Goal: Find specific page/section: Find specific page/section

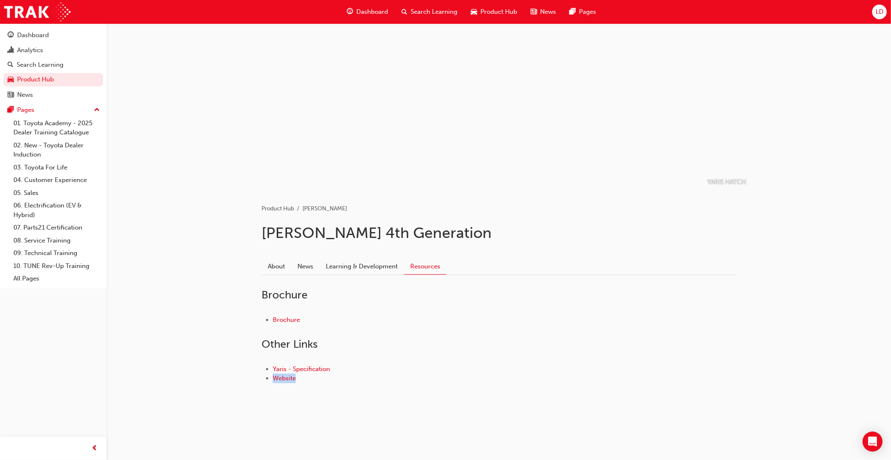
click at [481, 7] on span "Product Hub" at bounding box center [499, 12] width 37 height 10
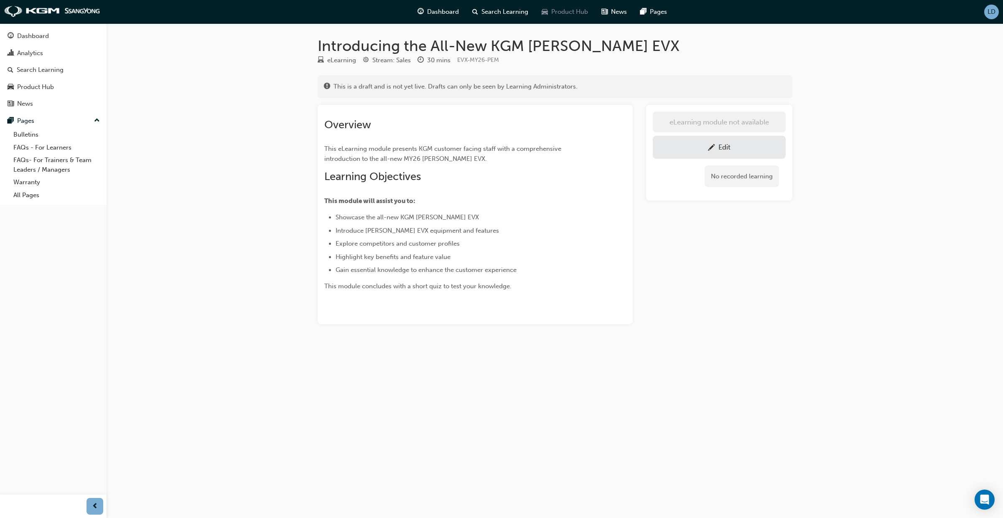
click at [564, 13] on span "Product Hub" at bounding box center [569, 12] width 37 height 10
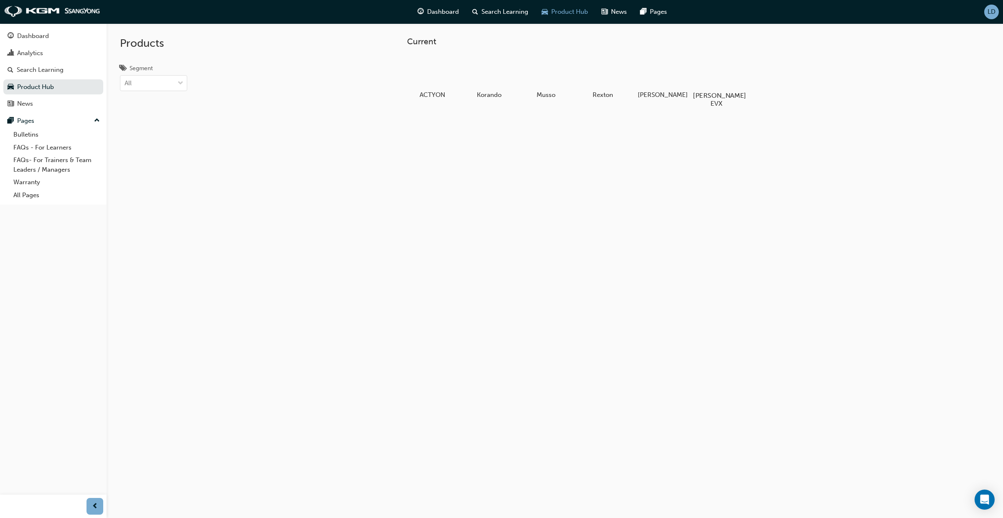
click at [722, 66] on div at bounding box center [716, 71] width 46 height 33
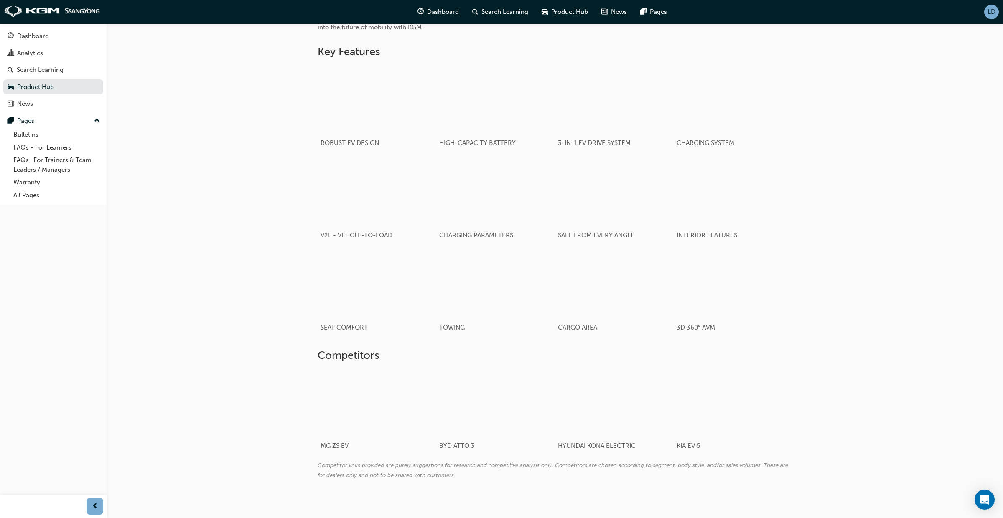
scroll to position [491, 0]
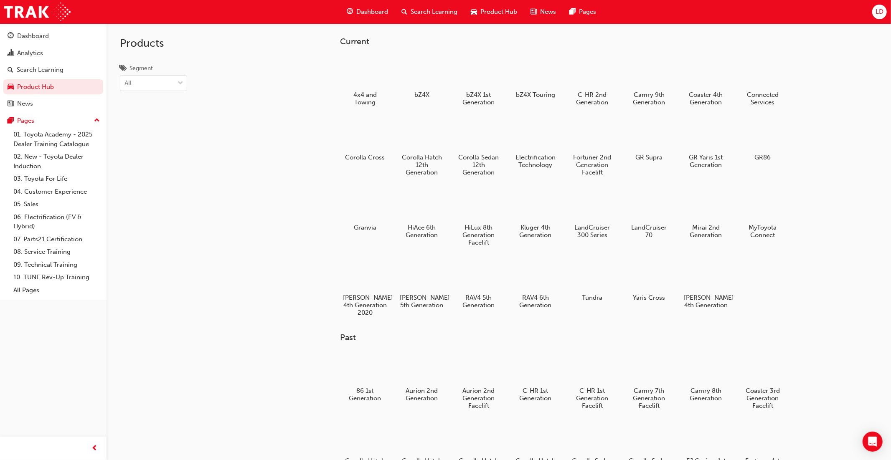
click at [880, 16] on span "LD" at bounding box center [880, 12] width 8 height 10
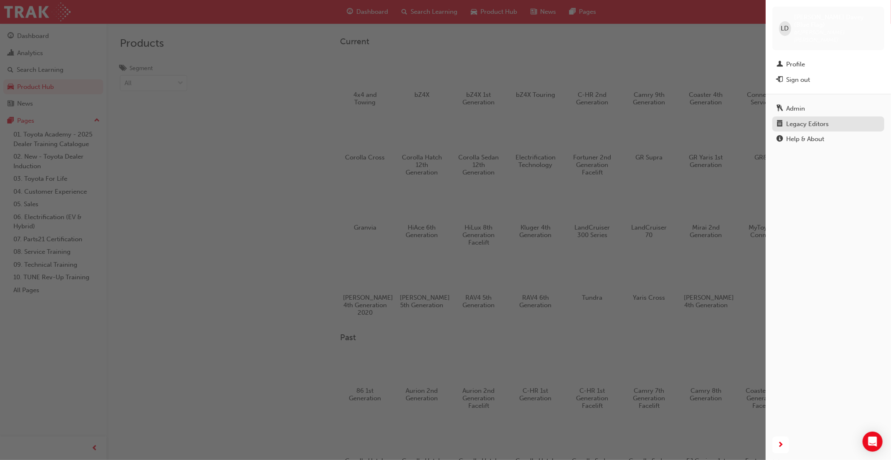
click at [819, 120] on div "Legacy Editors" at bounding box center [807, 125] width 43 height 10
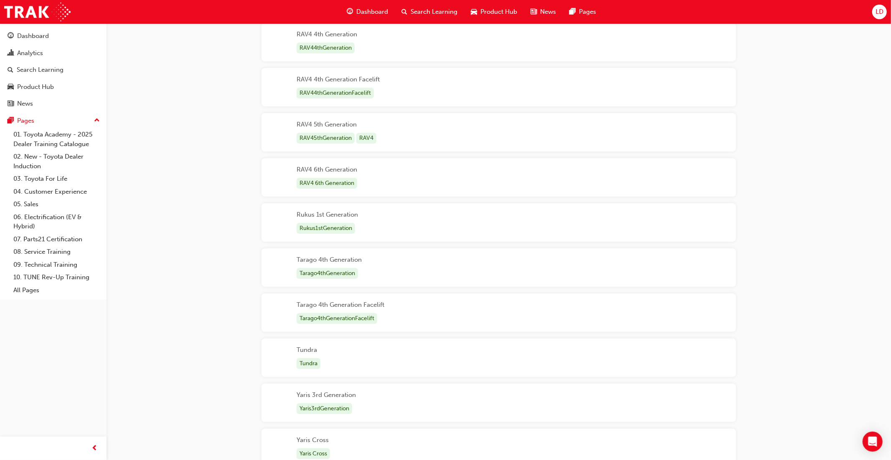
scroll to position [2704, 0]
click at [421, 185] on div "RAV4 6th Generation RAV4 6th Generation" at bounding box center [499, 177] width 475 height 38
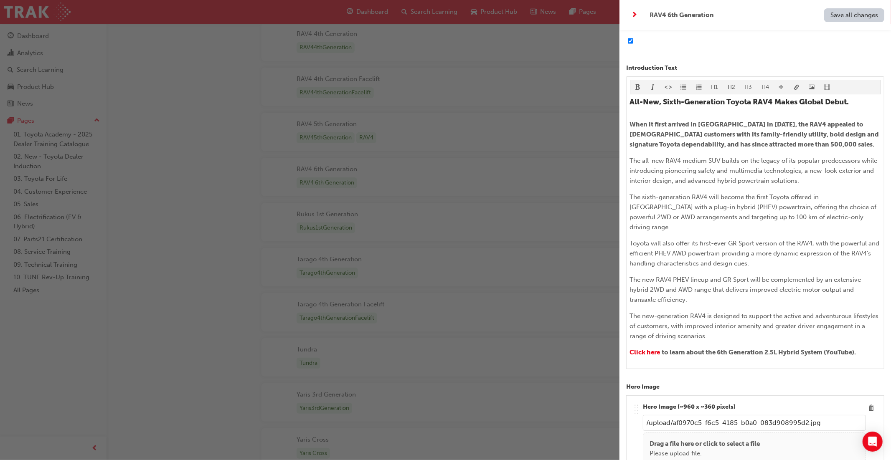
scroll to position [0, 0]
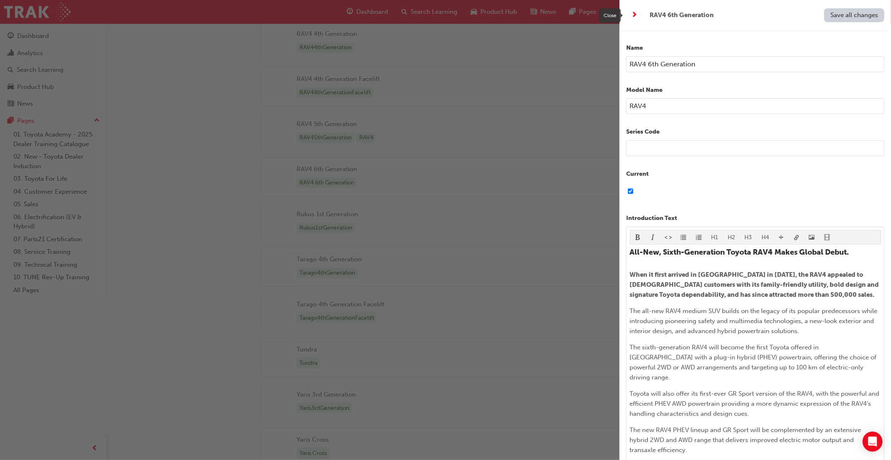
click at [636, 15] on span "next-icon" at bounding box center [635, 15] width 6 height 10
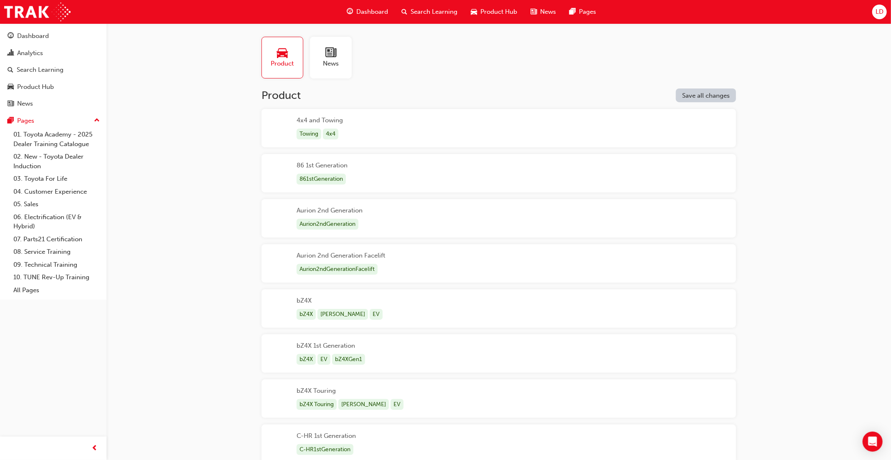
click at [488, 145] on div "4x4 and Towing Towing 4x4" at bounding box center [499, 128] width 475 height 38
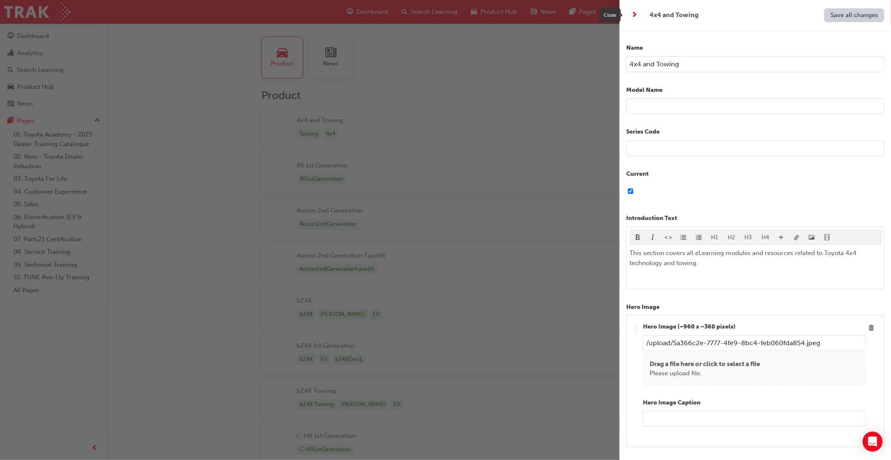
click at [636, 14] on span "next-icon" at bounding box center [635, 15] width 6 height 10
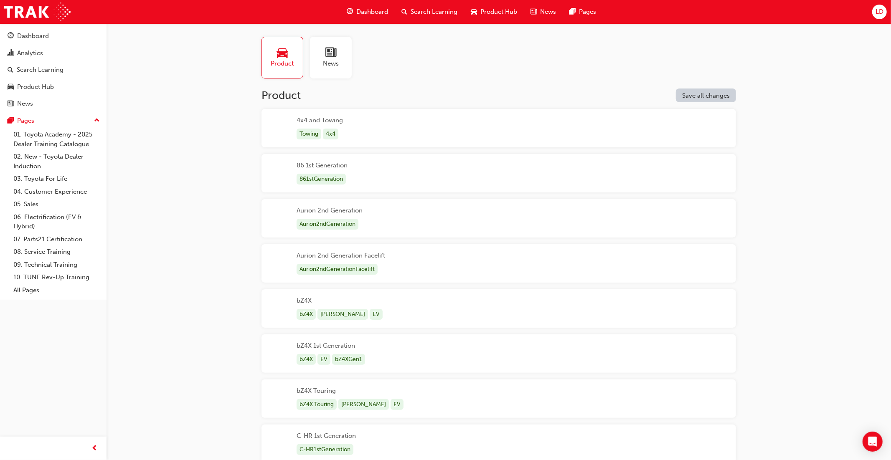
click at [536, 312] on div "bZ4X bZ4X [PERSON_NAME] EV" at bounding box center [499, 309] width 475 height 38
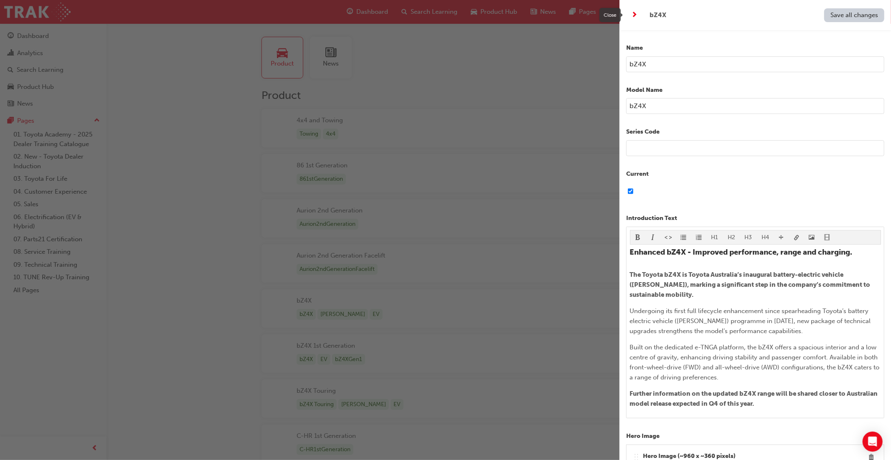
click at [634, 16] on span "next-icon" at bounding box center [635, 15] width 6 height 10
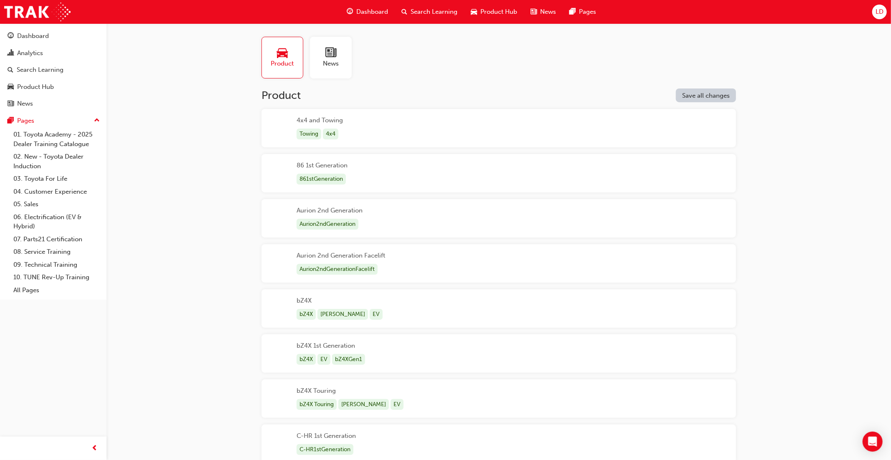
click at [547, 348] on div "bZ4X 1st Generation bZ4X EV bZ4XGen1" at bounding box center [499, 354] width 475 height 38
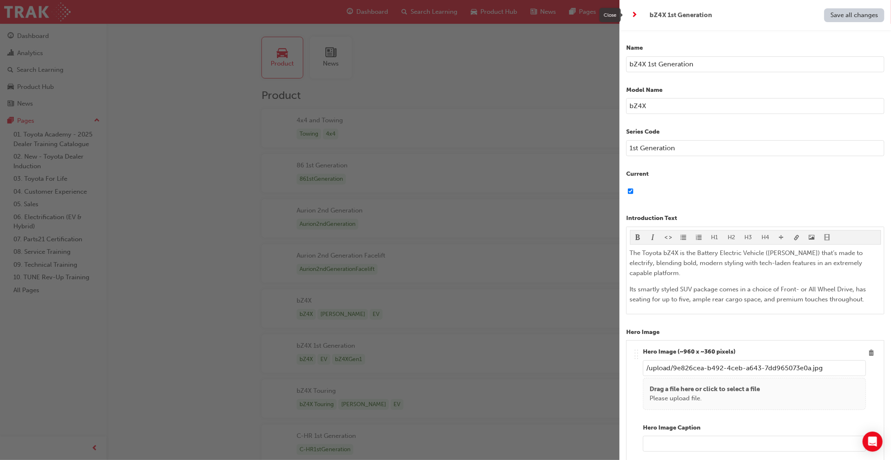
click at [636, 15] on span "next-icon" at bounding box center [635, 15] width 6 height 10
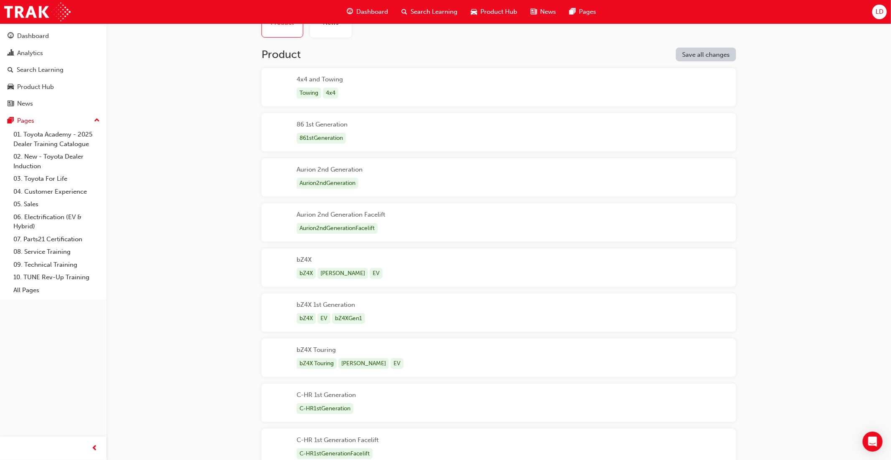
scroll to position [42, 0]
click at [584, 344] on div "bZ4X Touring bZ4X Touring [PERSON_NAME] EV" at bounding box center [499, 357] width 475 height 38
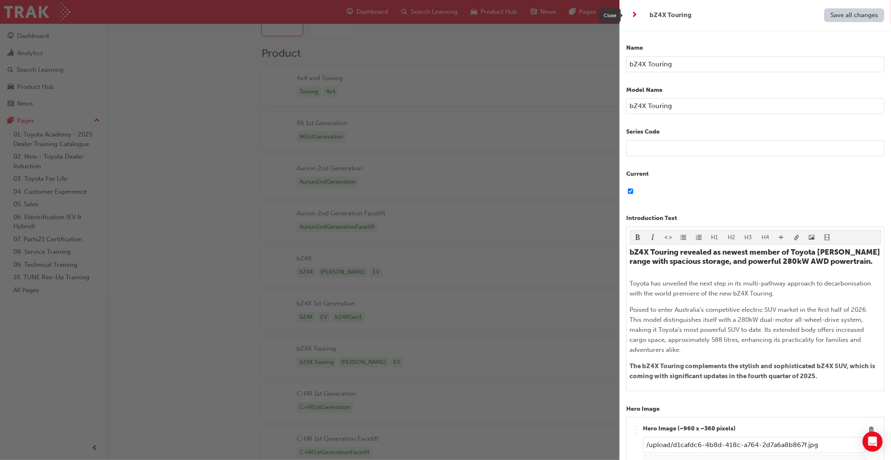
click at [635, 13] on span "next-icon" at bounding box center [635, 15] width 6 height 10
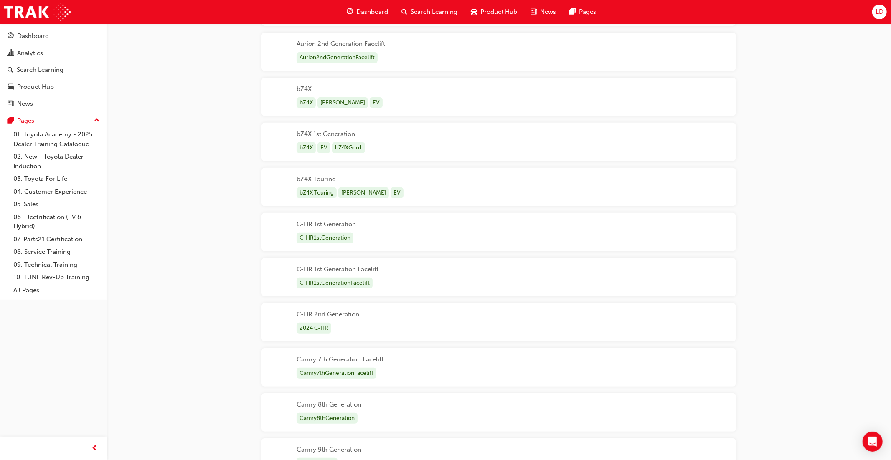
scroll to position [219, 0]
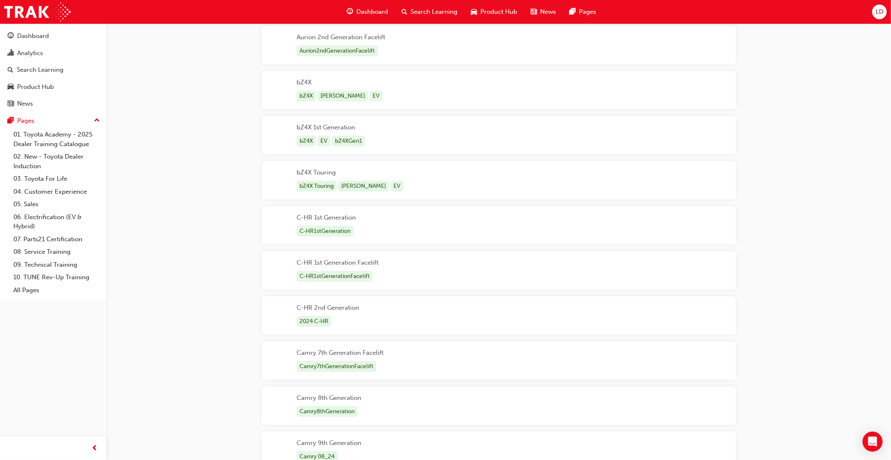
click at [446, 324] on div "C-HR 2nd Generation 2024 C-HR" at bounding box center [499, 316] width 475 height 38
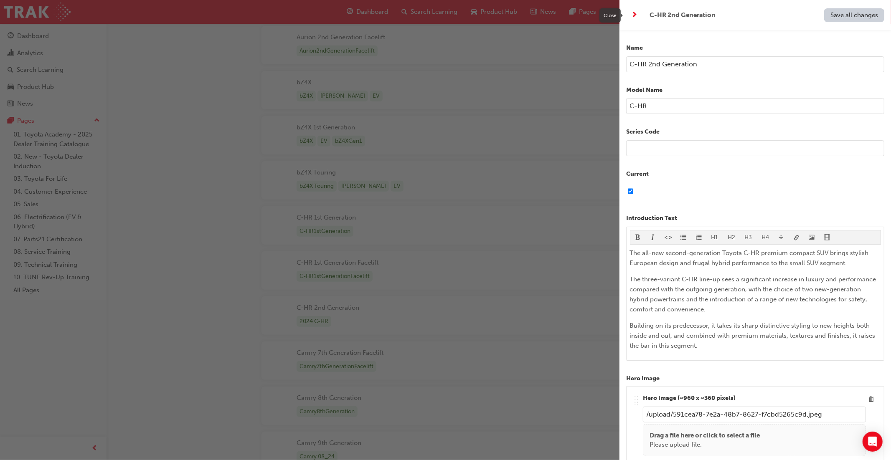
click at [634, 15] on span "next-icon" at bounding box center [635, 15] width 6 height 10
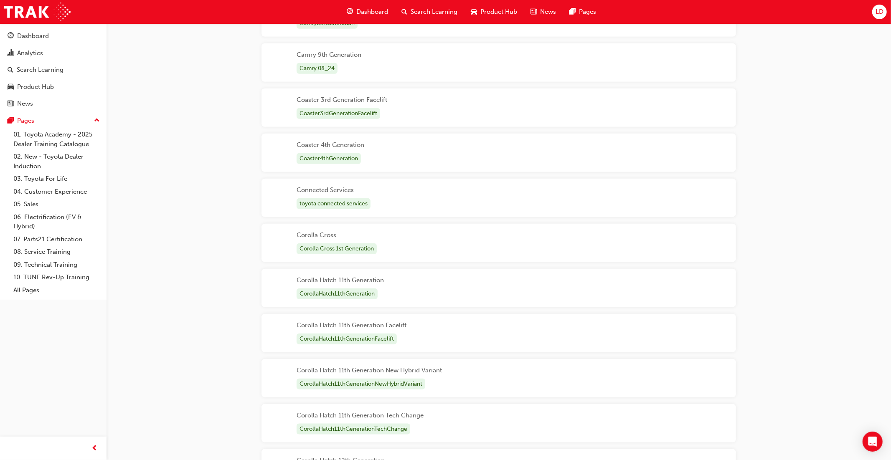
scroll to position [604, 0]
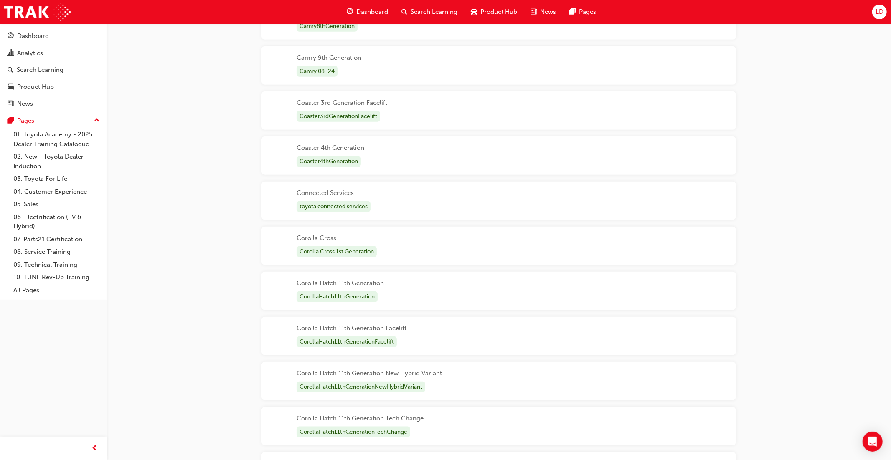
click at [405, 206] on div "Connected Services toyota connected services" at bounding box center [499, 201] width 475 height 38
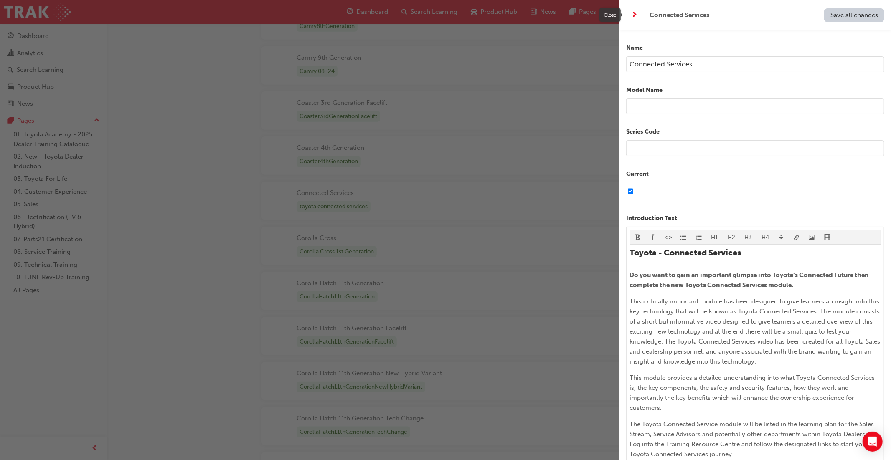
click at [636, 15] on span "next-icon" at bounding box center [635, 15] width 6 height 10
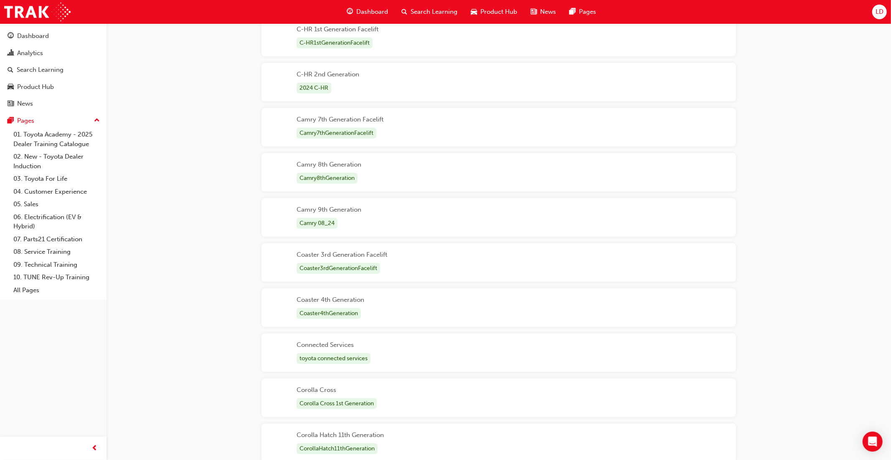
scroll to position [437, 0]
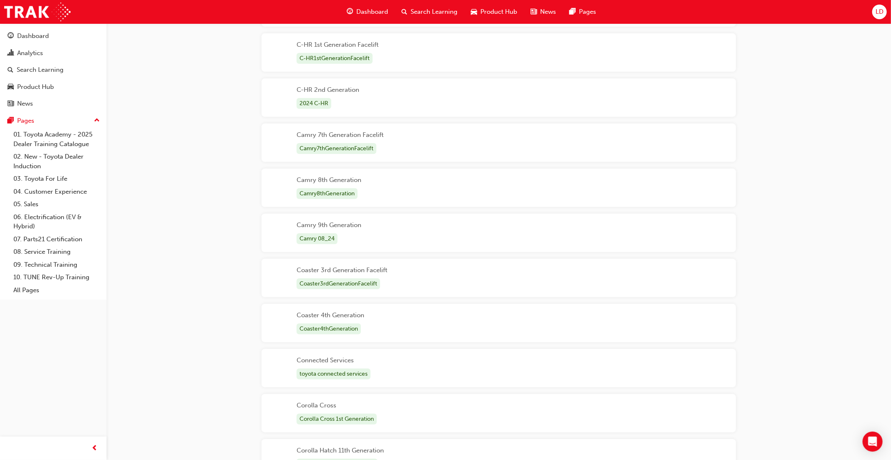
click at [395, 229] on div "Camry 9th Generation Camry 08_24" at bounding box center [499, 233] width 475 height 38
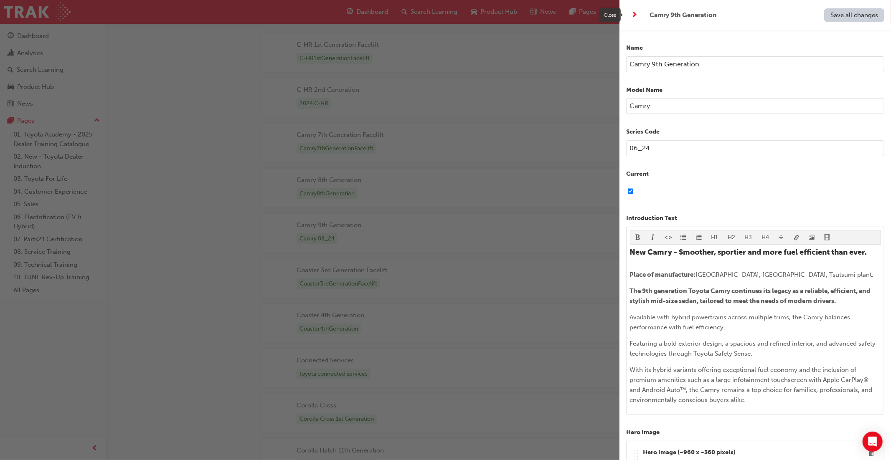
click at [637, 16] on span "next-icon" at bounding box center [635, 15] width 6 height 10
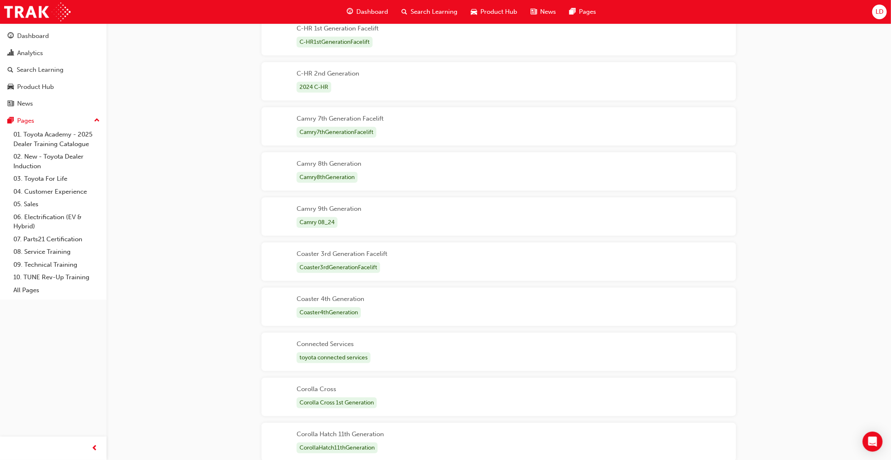
scroll to position [454, 0]
click at [402, 310] on div "Coaster 4th Generation Coaster4thGeneration" at bounding box center [499, 306] width 475 height 38
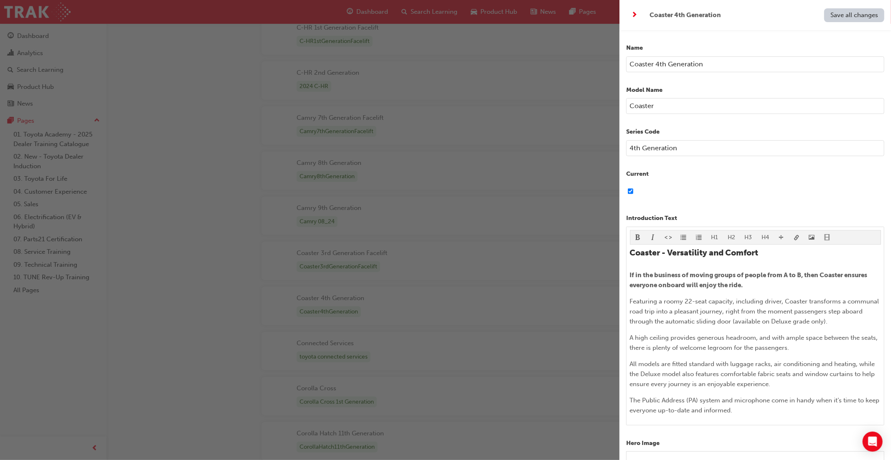
scroll to position [5, 0]
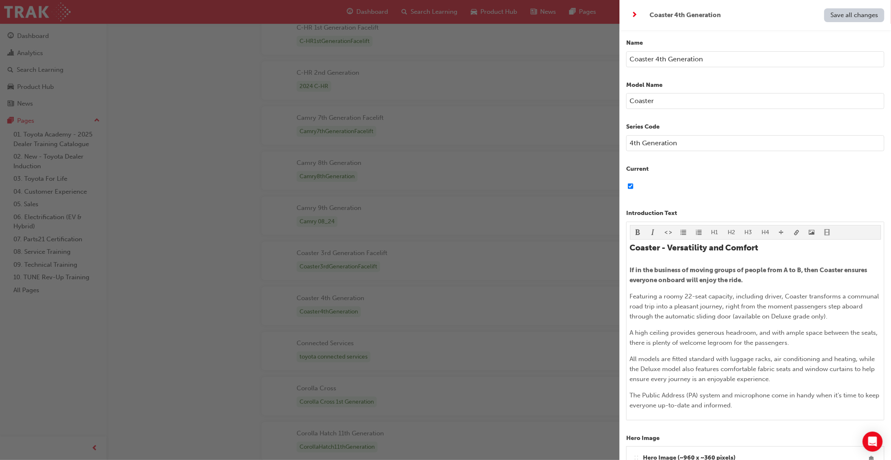
click at [633, 15] on span "next-icon" at bounding box center [635, 15] width 6 height 10
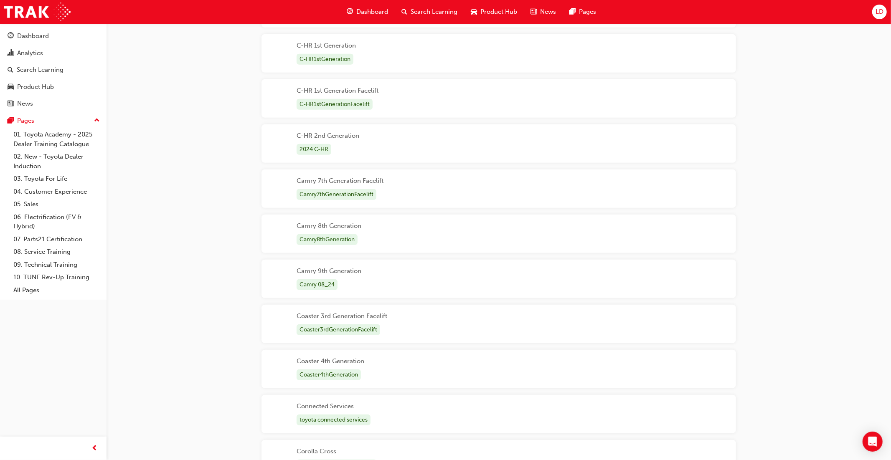
click at [428, 409] on div "Connected Services toyota connected services" at bounding box center [499, 414] width 475 height 38
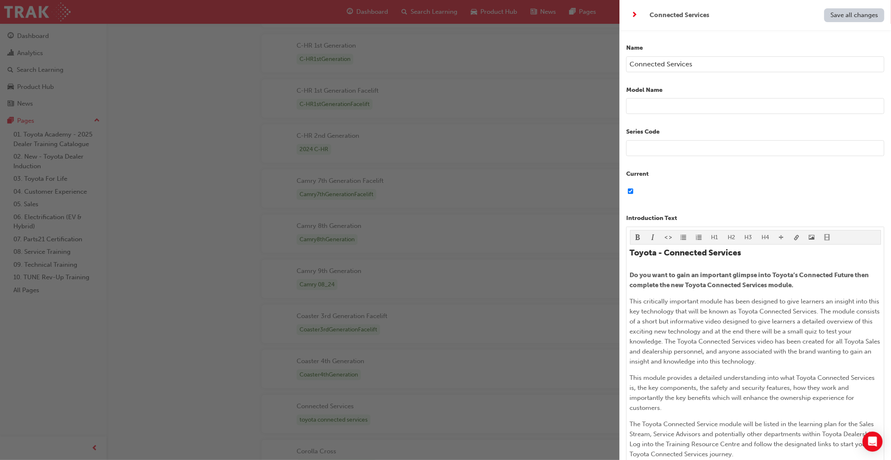
scroll to position [389, 0]
click at [636, 17] on span "next-icon" at bounding box center [635, 15] width 6 height 10
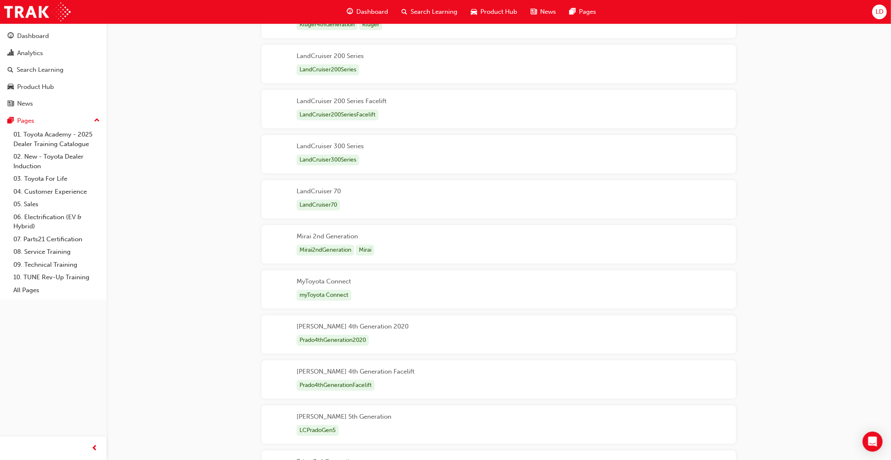
scroll to position [2023, 0]
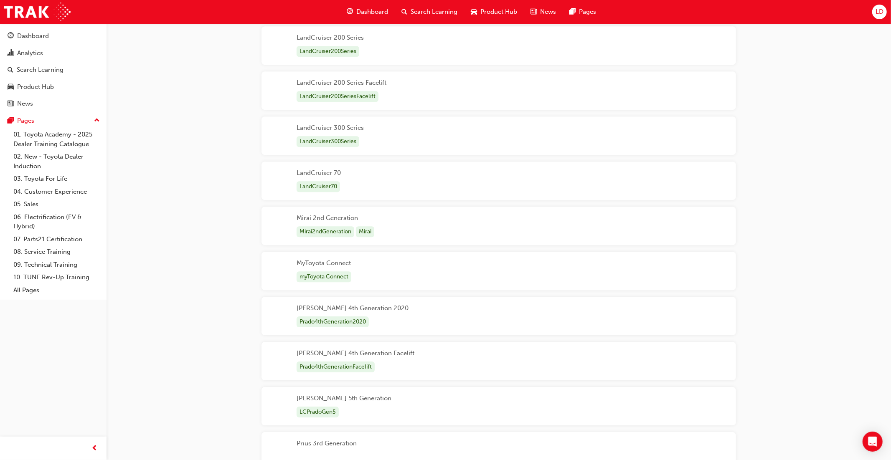
click at [477, 280] on div "MyToyota Connect myToyota Connect" at bounding box center [499, 271] width 475 height 38
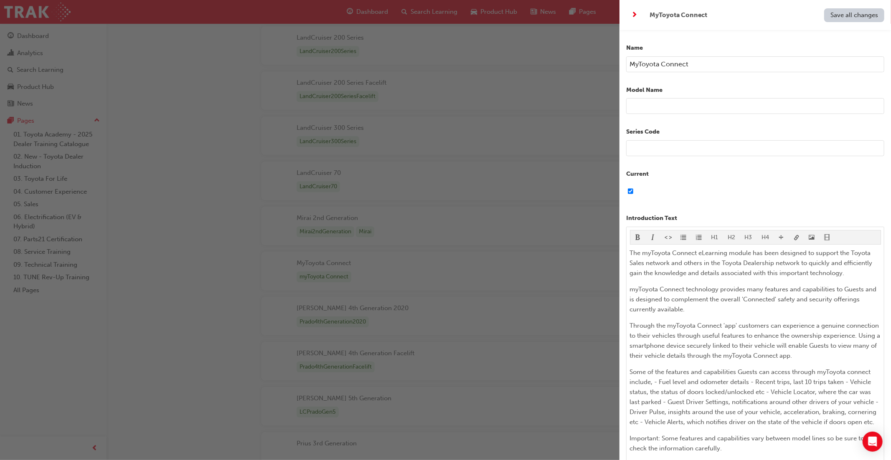
scroll to position [2023, 0]
click at [635, 13] on span "next-icon" at bounding box center [635, 15] width 6 height 10
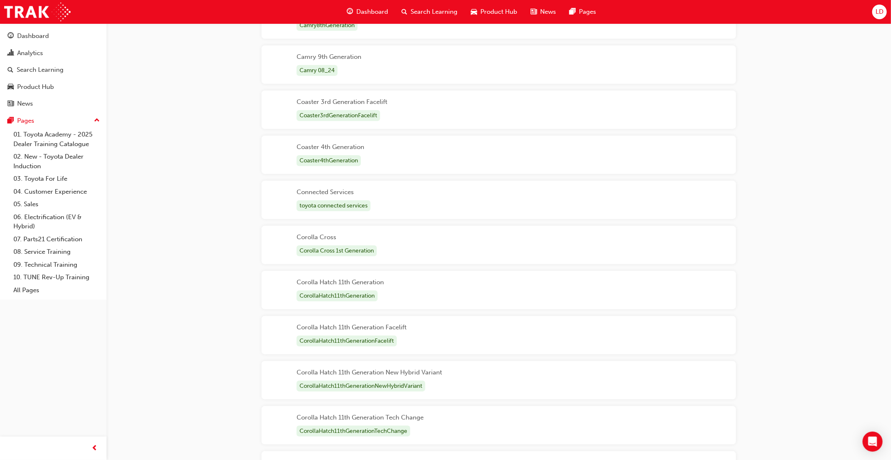
scroll to position [606, 0]
click at [414, 250] on div "Corolla Cross Corolla Cross 1st Generation" at bounding box center [499, 244] width 475 height 38
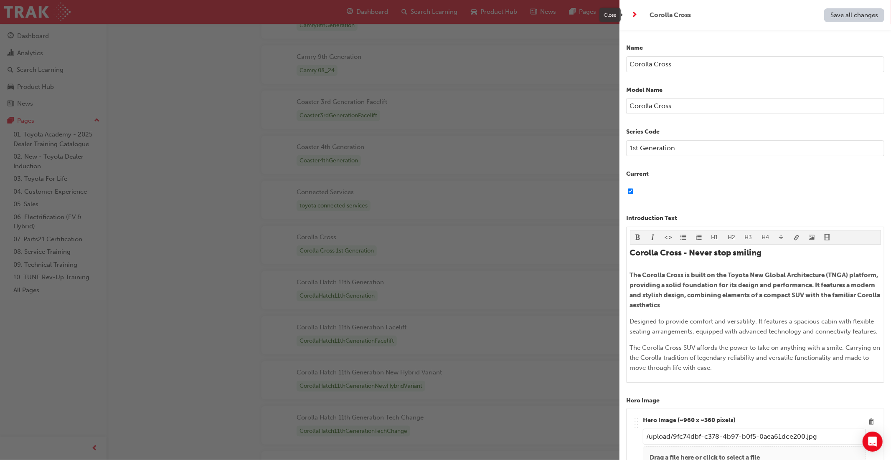
click at [635, 16] on span "next-icon" at bounding box center [635, 15] width 6 height 10
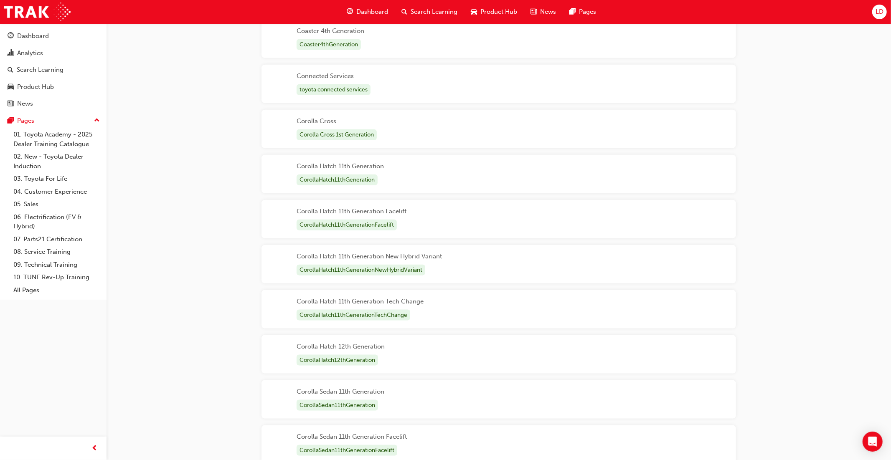
scroll to position [722, 0]
click at [403, 355] on div "Corolla Hatch 12th Generation CorollaHatch12thGeneration" at bounding box center [499, 354] width 475 height 38
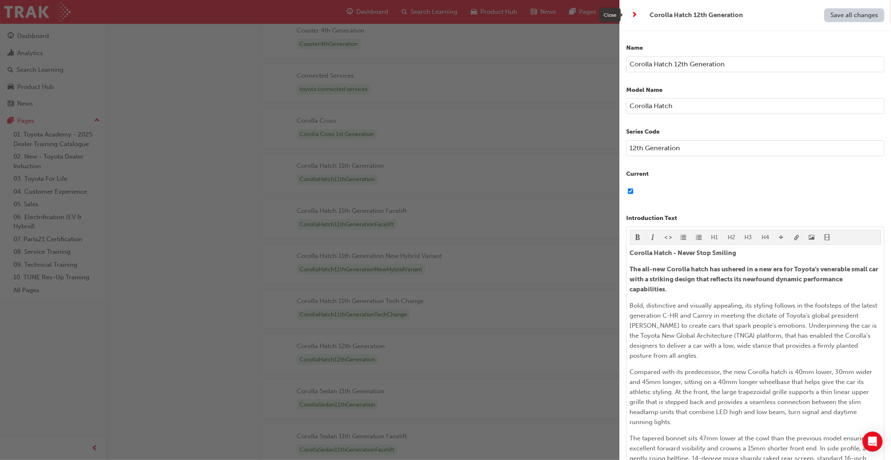
click at [634, 16] on span "next-icon" at bounding box center [635, 15] width 6 height 10
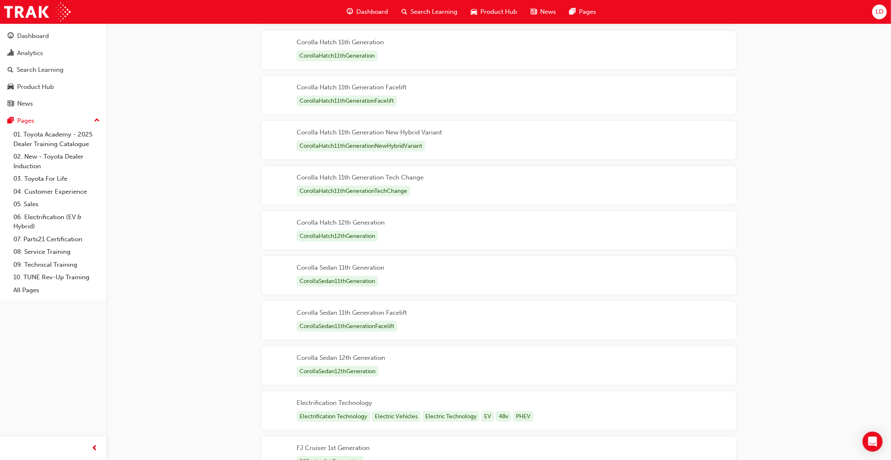
scroll to position [846, 0]
click at [437, 361] on div "Corolla Sedan 12th Generation CorollaSedan12thGeneration" at bounding box center [499, 365] width 475 height 38
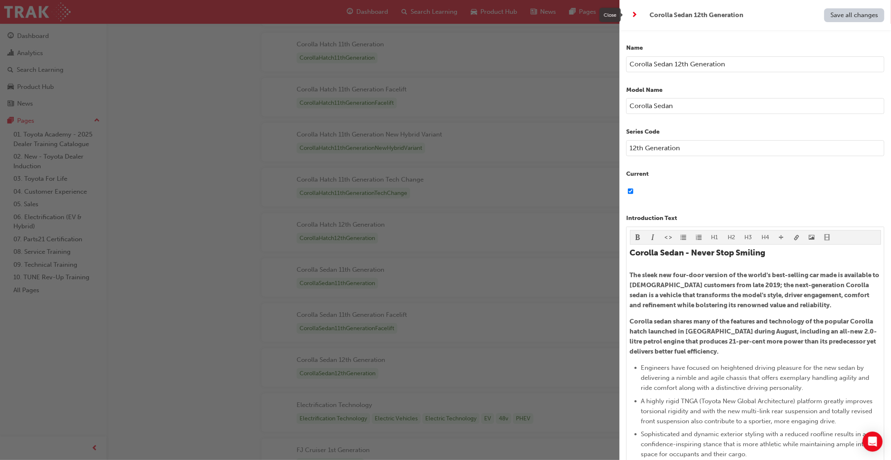
click at [635, 16] on span "next-icon" at bounding box center [635, 15] width 6 height 10
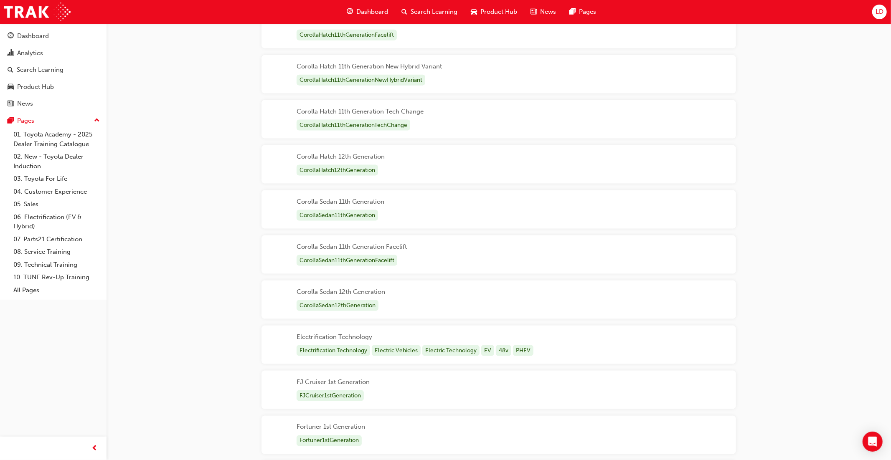
click at [568, 346] on div "Electrification Technology Electrification Technology Electric Vehicles Electri…" at bounding box center [499, 345] width 475 height 38
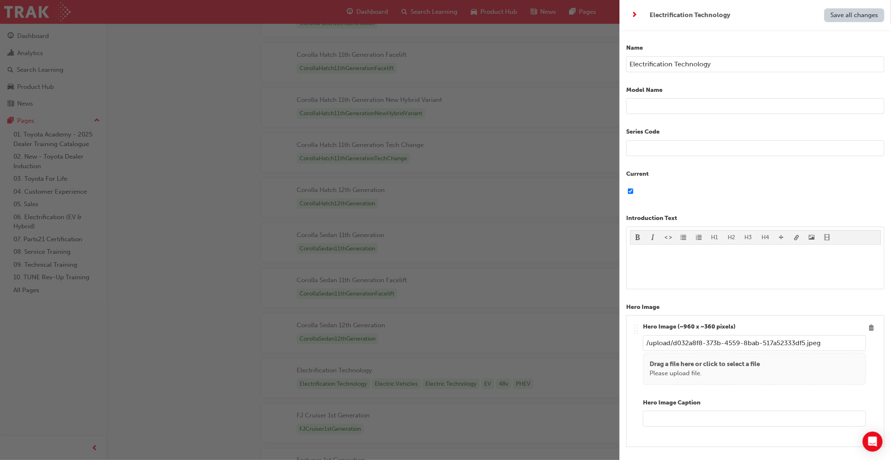
scroll to position [876, 0]
click at [636, 16] on span "next-icon" at bounding box center [635, 15] width 6 height 10
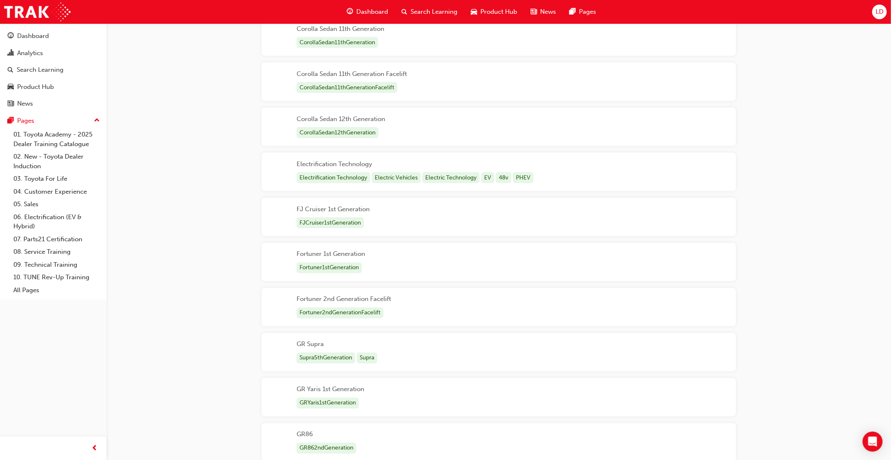
scroll to position [1089, 0]
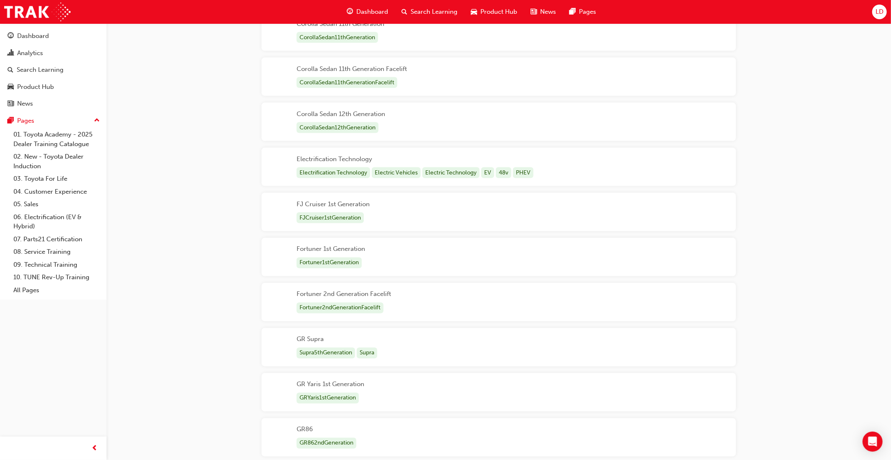
click at [421, 307] on div "Fortuner 2nd Generation Facelift Fortuner2ndGenerationFacelift" at bounding box center [499, 302] width 475 height 38
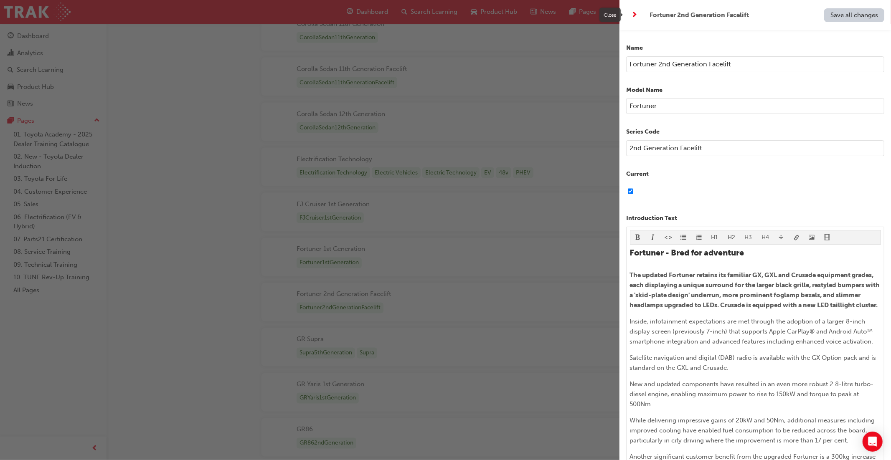
click at [635, 16] on span "next-icon" at bounding box center [635, 15] width 6 height 10
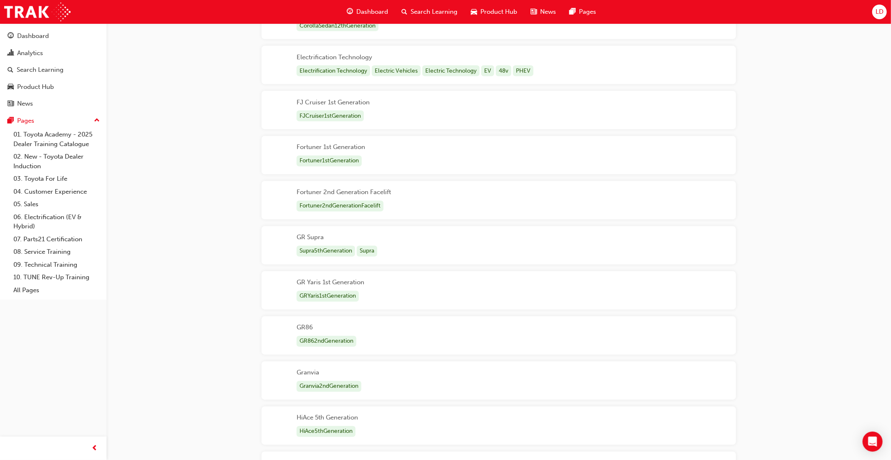
scroll to position [1193, 0]
click at [449, 293] on div "GR Yaris 1st Generation GRYaris1stGeneration" at bounding box center [499, 289] width 475 height 38
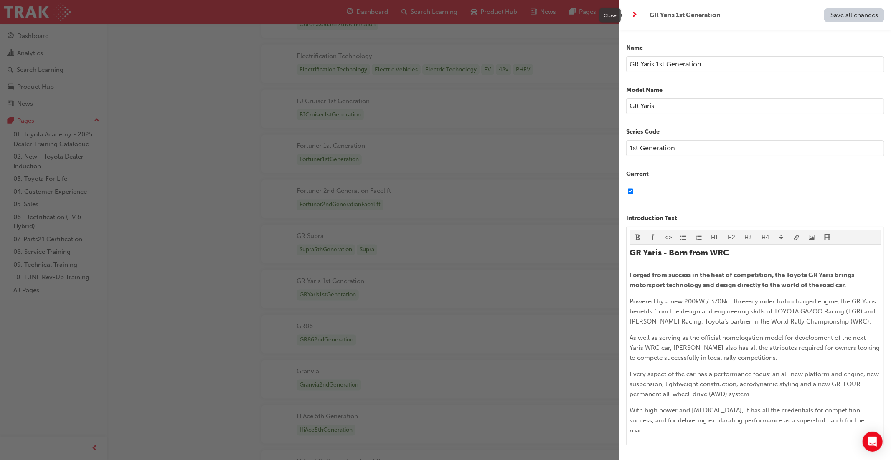
click at [634, 14] on span "next-icon" at bounding box center [635, 15] width 6 height 10
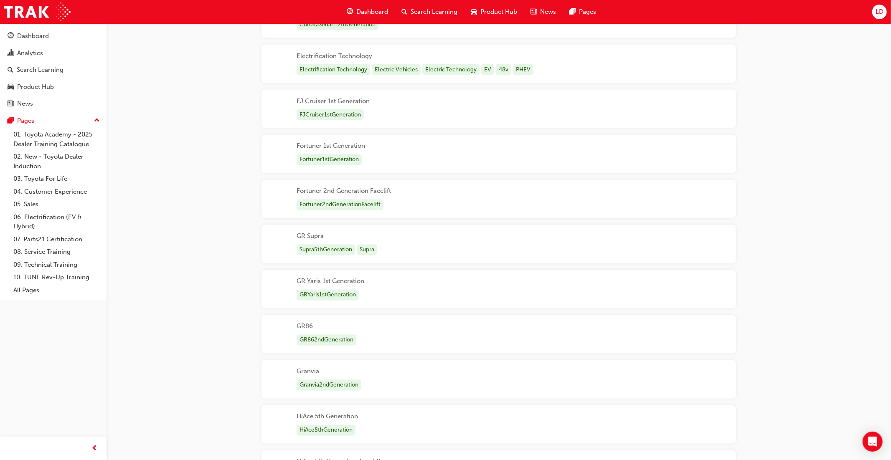
click at [414, 336] on div "GR86 GR862ndGeneration" at bounding box center [499, 334] width 475 height 38
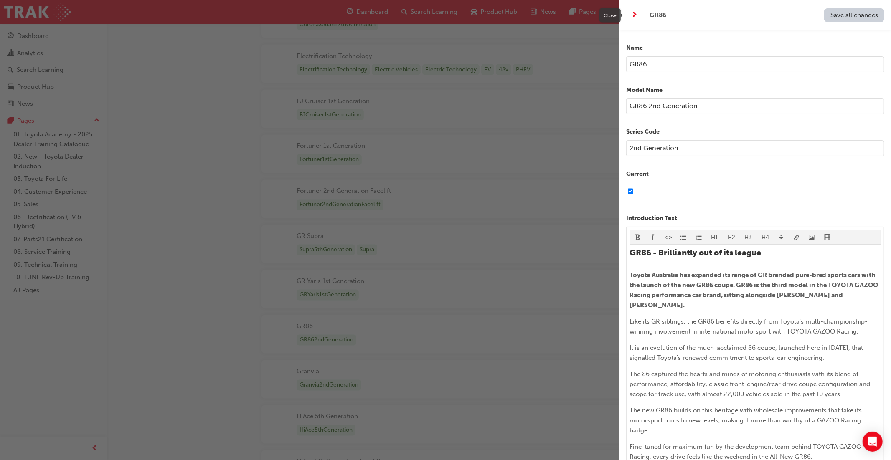
click at [636, 14] on span "next-icon" at bounding box center [635, 15] width 6 height 10
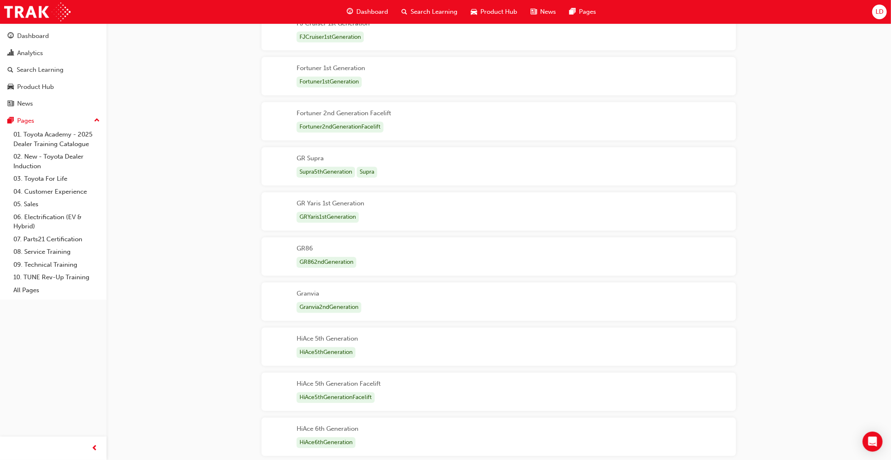
scroll to position [1271, 0]
click at [414, 299] on div "Granvia Granvia2ndGeneration" at bounding box center [499, 301] width 475 height 38
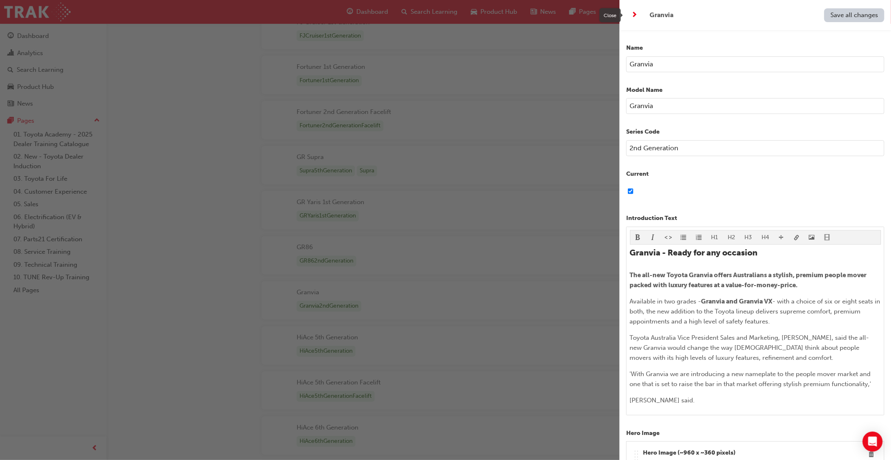
click at [635, 15] on span "next-icon" at bounding box center [635, 15] width 6 height 10
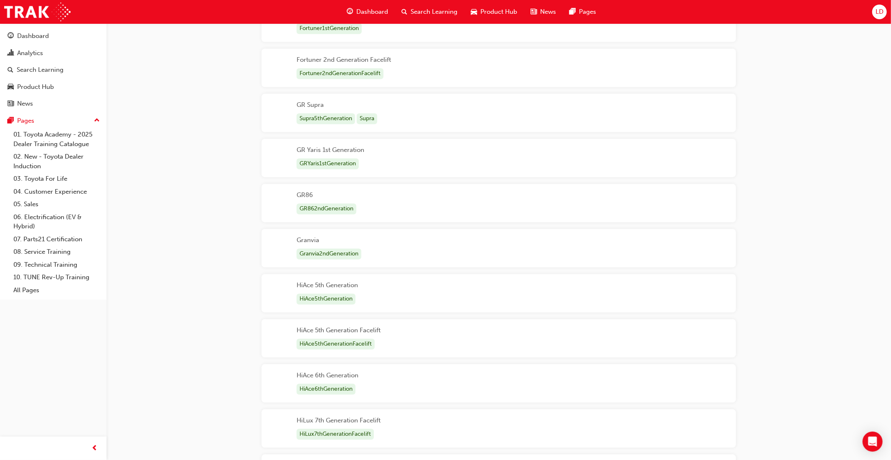
scroll to position [1326, 0]
click at [506, 386] on div "HiAce 6th Generation HiAce6thGeneration" at bounding box center [499, 382] width 475 height 38
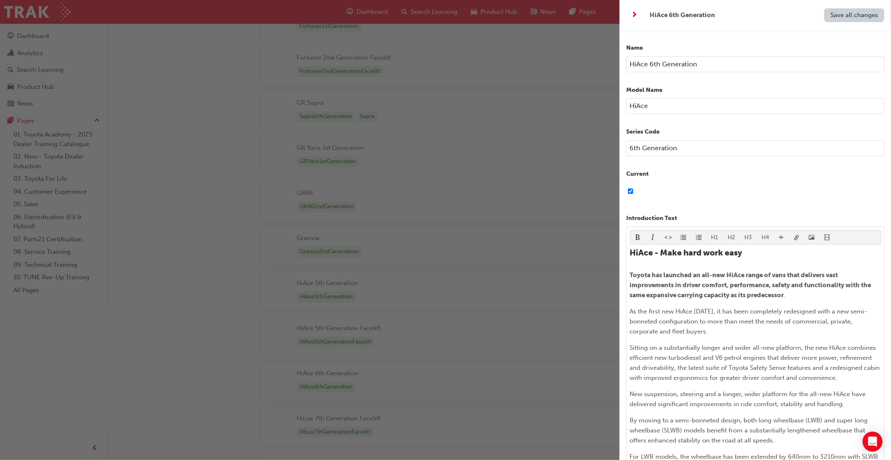
scroll to position [1325, 0]
click at [635, 14] on span "next-icon" at bounding box center [635, 15] width 6 height 10
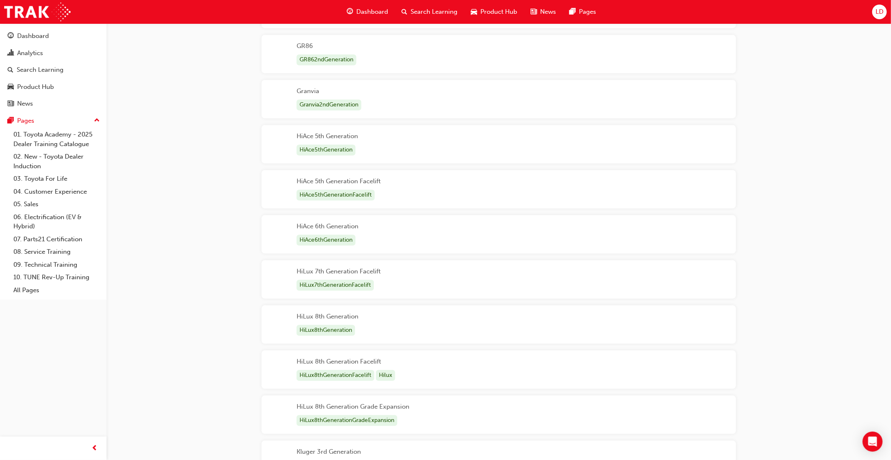
scroll to position [1478, 0]
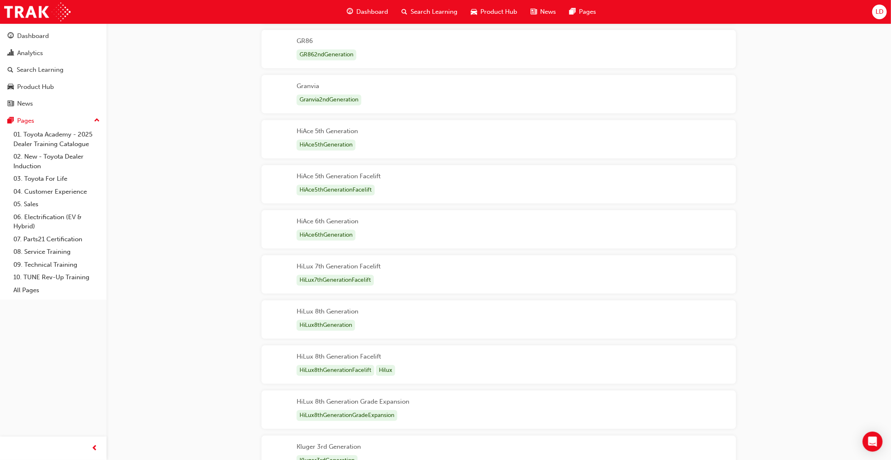
click at [464, 368] on div "HiLux 8th Generation Facelift HiLux8thGenerationFacelift Hilux" at bounding box center [499, 365] width 475 height 38
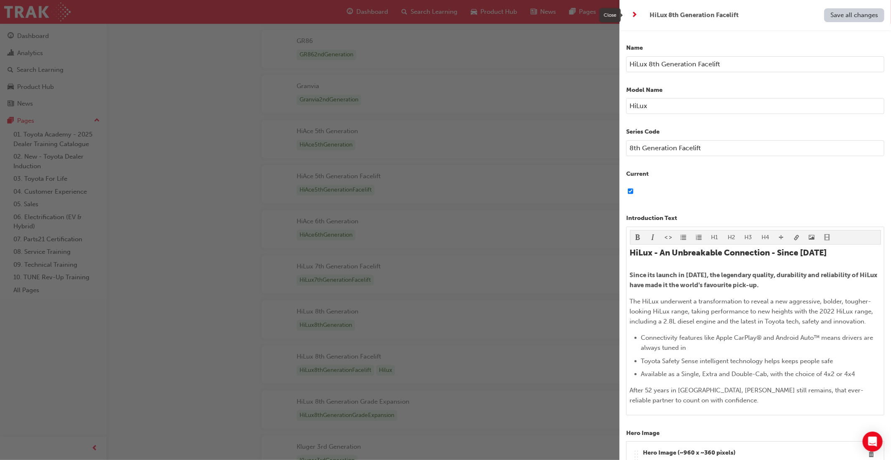
click at [633, 17] on span "next-icon" at bounding box center [635, 15] width 6 height 10
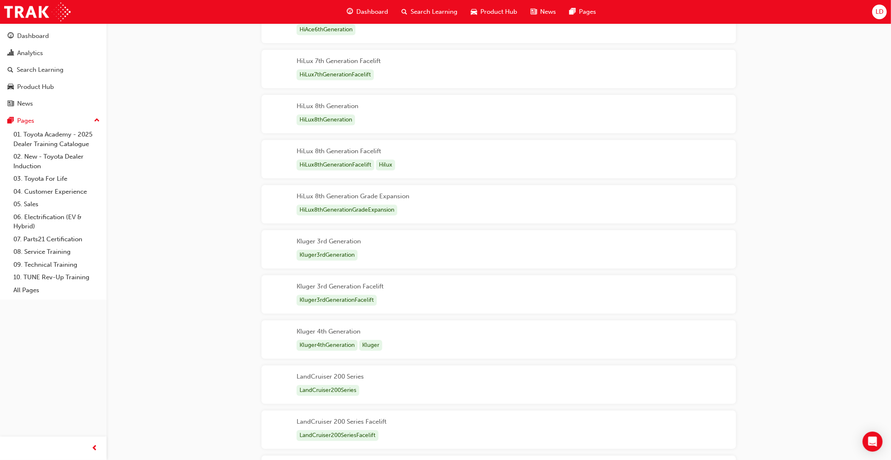
scroll to position [1695, 0]
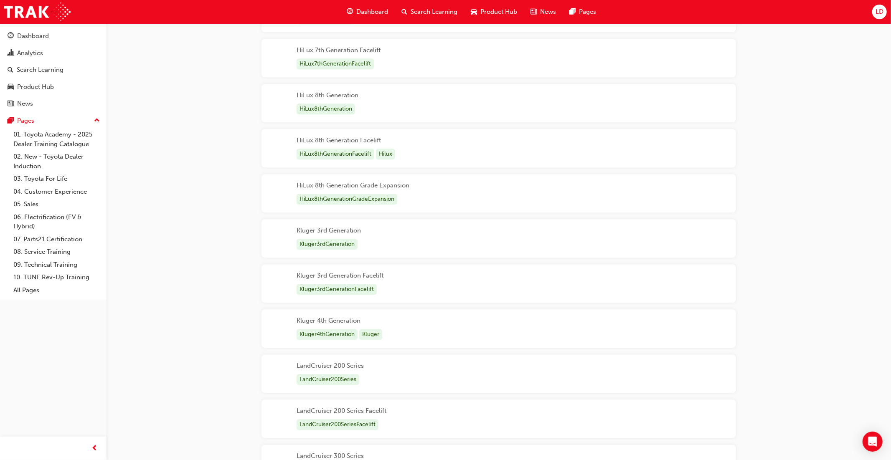
click at [402, 331] on div "Kluger 4th Generation Kluger4thGeneration Kluger" at bounding box center [499, 329] width 475 height 38
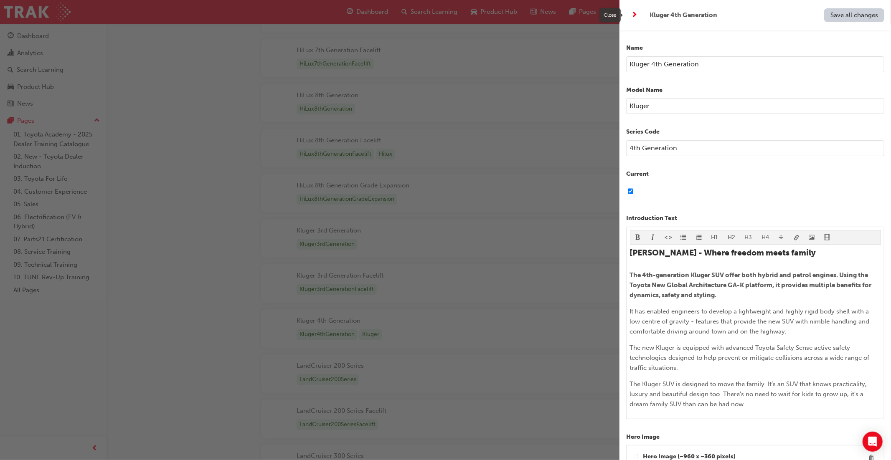
click at [636, 16] on span "next-icon" at bounding box center [635, 15] width 6 height 10
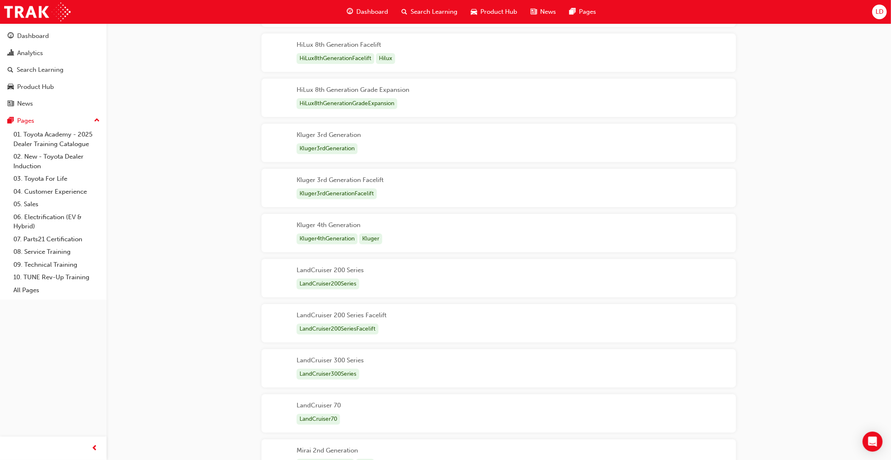
click at [451, 370] on div "LandCruiser 300 Series LandCruiser300Series" at bounding box center [499, 368] width 475 height 38
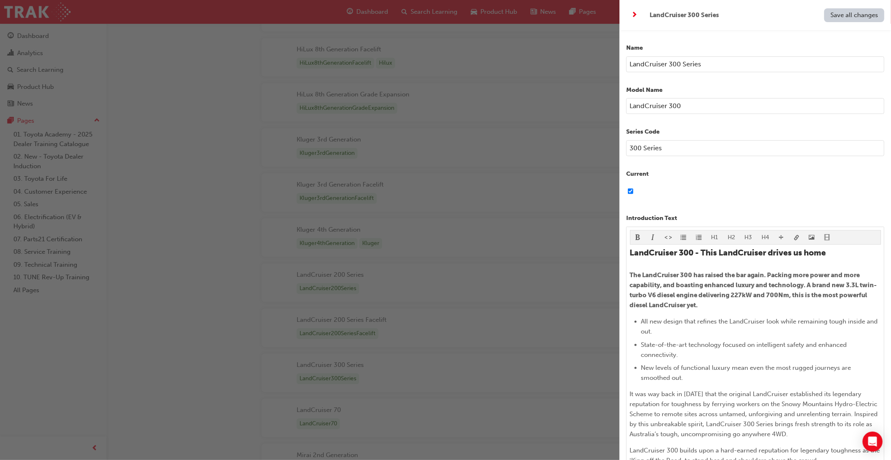
scroll to position [1786, 0]
click at [636, 16] on span "next-icon" at bounding box center [635, 15] width 6 height 10
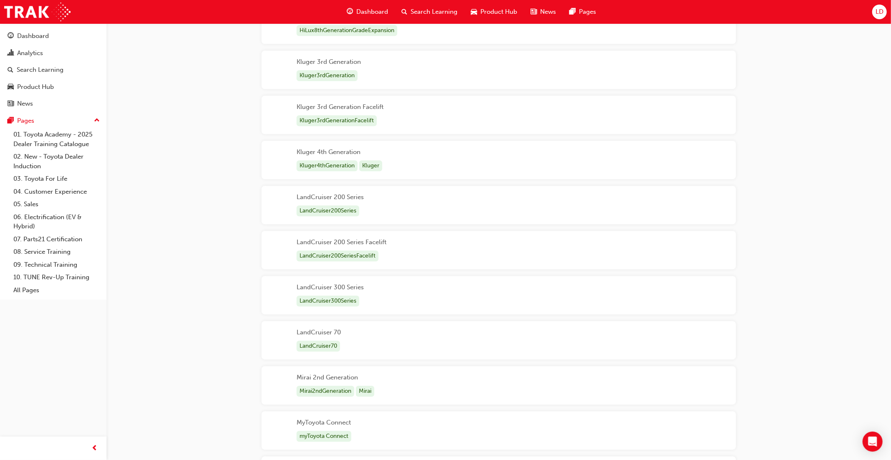
scroll to position [1864, 0]
click at [361, 347] on div "LandCruiser 70 LandCruiser70" at bounding box center [499, 339] width 475 height 38
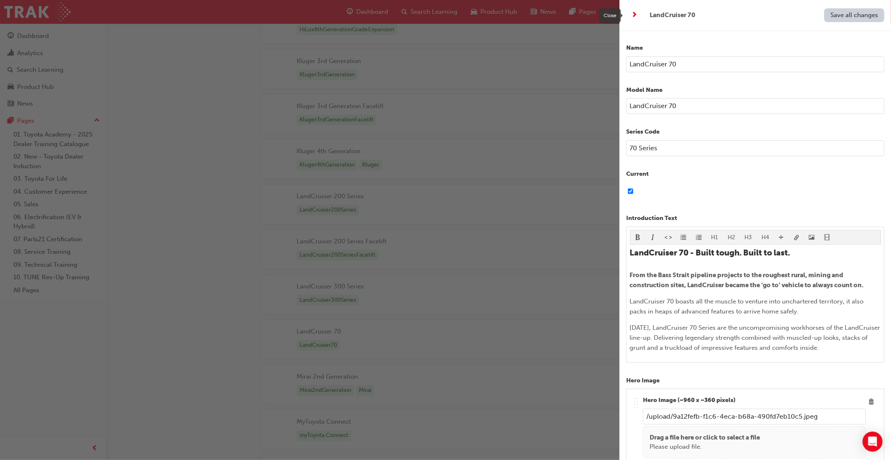
click at [637, 15] on span "next-icon" at bounding box center [635, 15] width 6 height 10
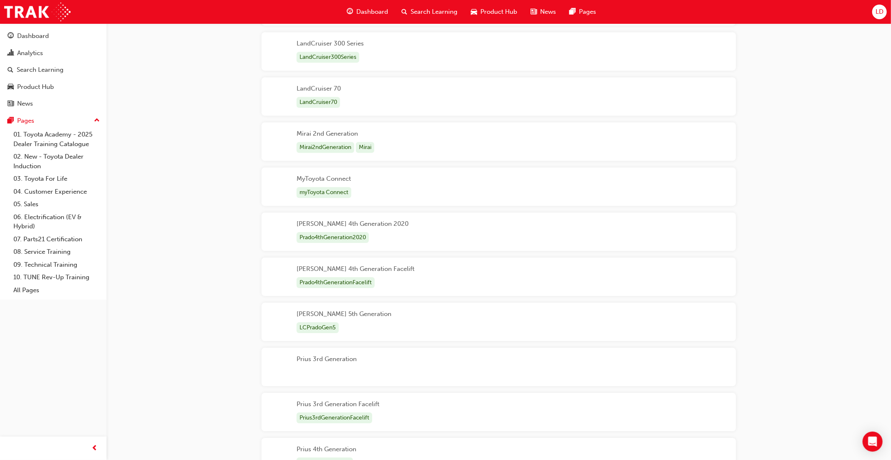
scroll to position [2108, 0]
click at [447, 237] on div "[PERSON_NAME] 4th Generation 2020 Prado4thGeneration2020" at bounding box center [499, 231] width 475 height 38
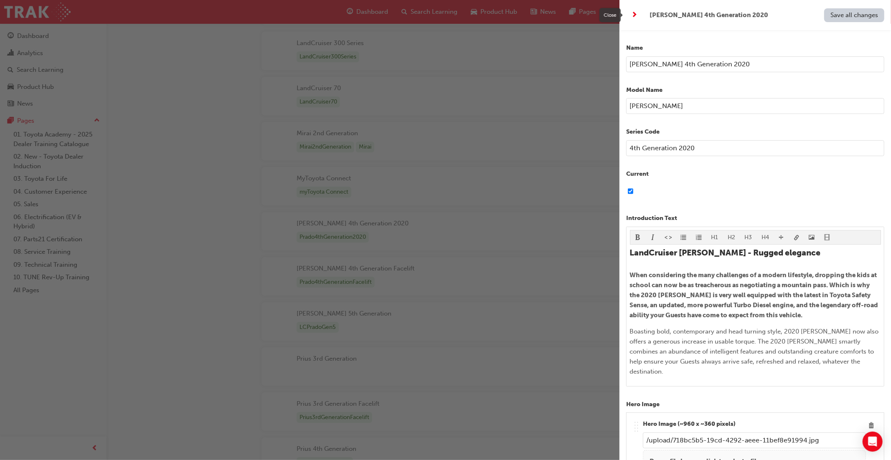
click at [635, 16] on span "next-icon" at bounding box center [635, 15] width 6 height 10
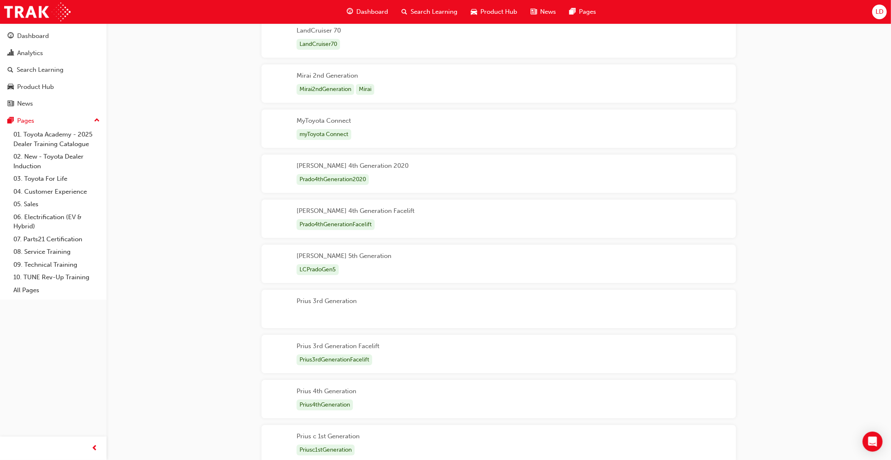
scroll to position [2165, 0]
click at [421, 84] on div "Mirai 2nd Generation Mirai2ndGeneration Mirai" at bounding box center [499, 84] width 475 height 38
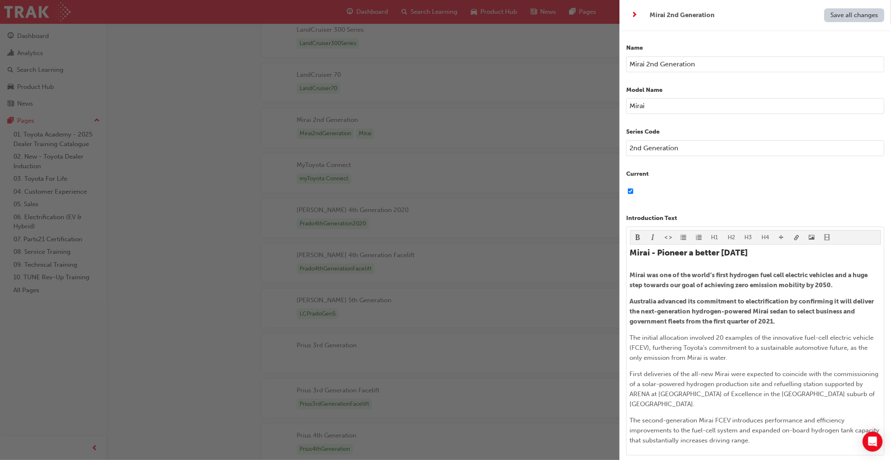
scroll to position [2121, 0]
click at [634, 15] on span "next-icon" at bounding box center [635, 15] width 6 height 10
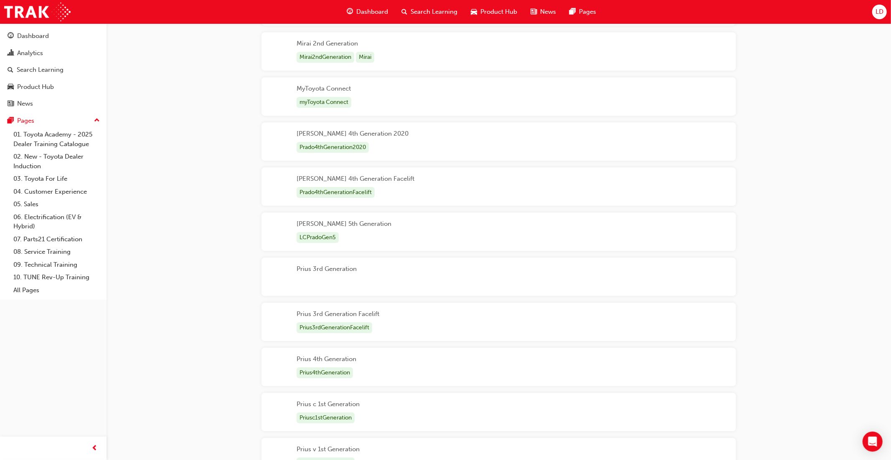
scroll to position [2131, 0]
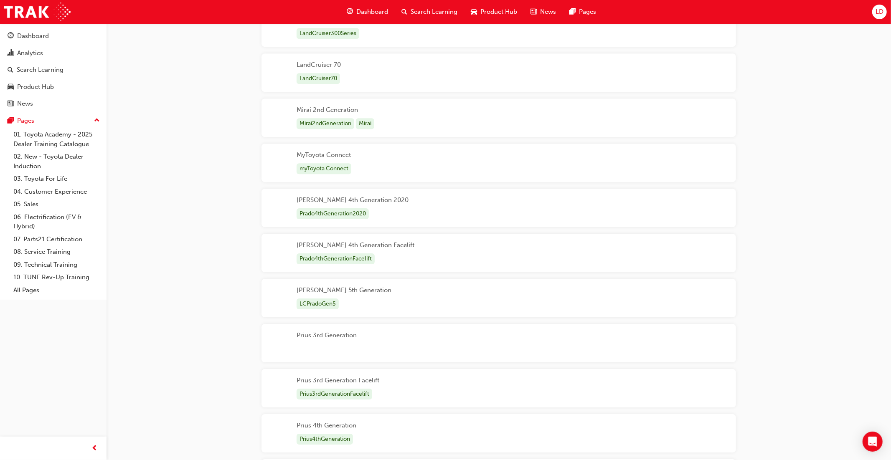
click at [422, 303] on div "[PERSON_NAME] 5th Generation LCPradoGen5" at bounding box center [499, 298] width 475 height 38
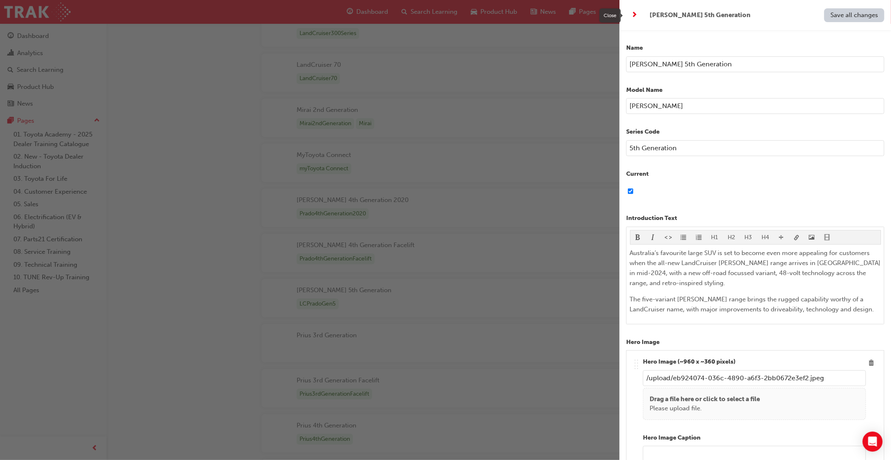
click at [638, 15] on div "button" at bounding box center [634, 15] width 17 height 17
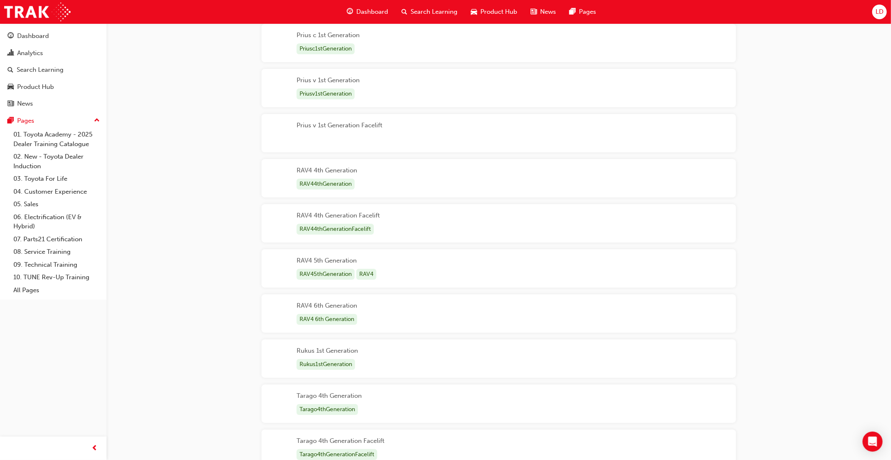
click at [406, 275] on div "RAV4 5th Generation RAV45thGeneration RAV4" at bounding box center [499, 268] width 475 height 38
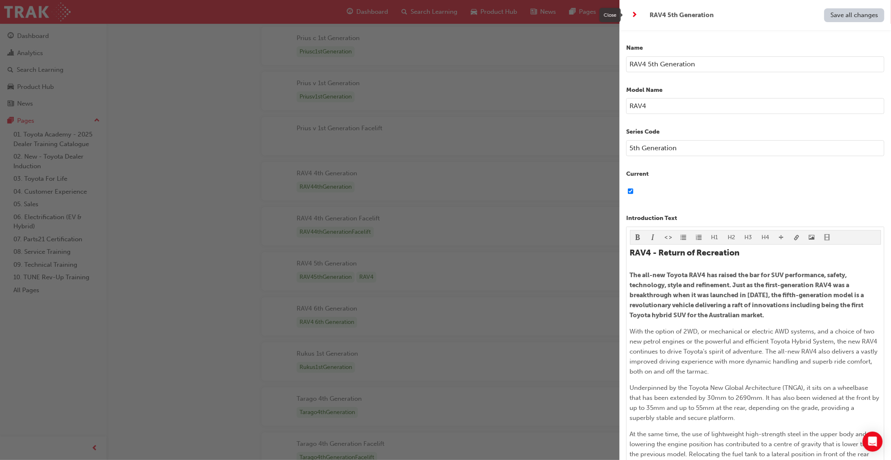
click at [634, 16] on span "next-icon" at bounding box center [635, 15] width 6 height 10
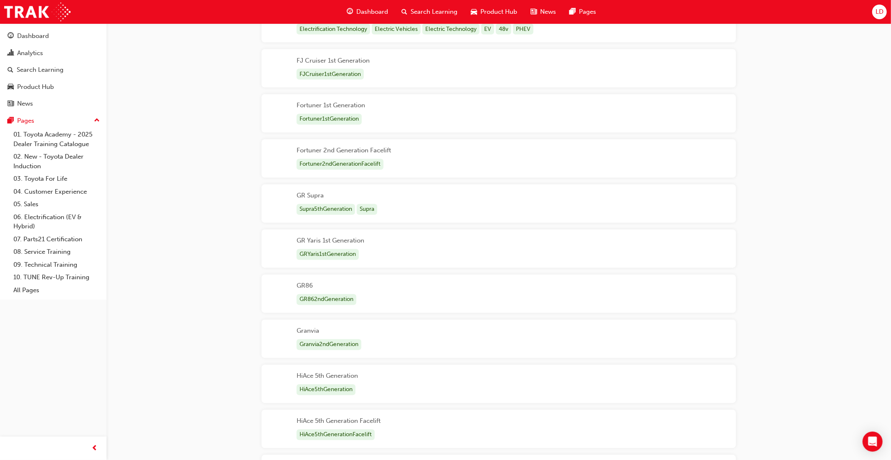
scroll to position [1230, 0]
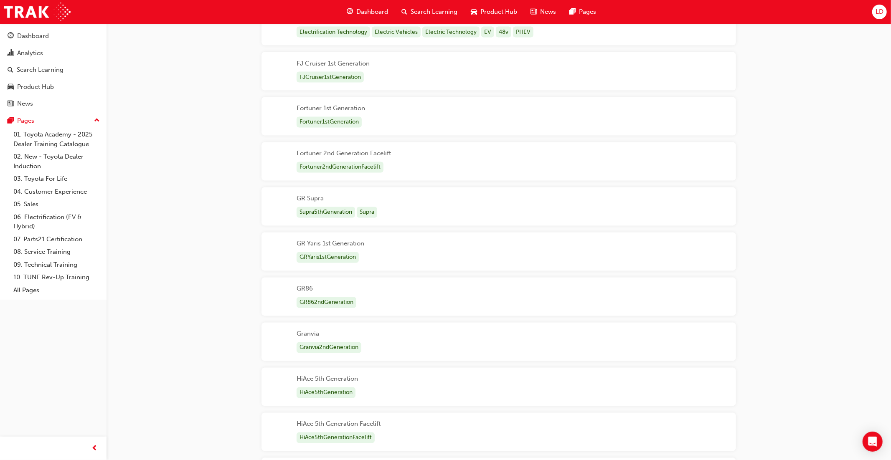
click at [419, 219] on div "GR Supra Supra5thGeneration Supra" at bounding box center [499, 207] width 475 height 38
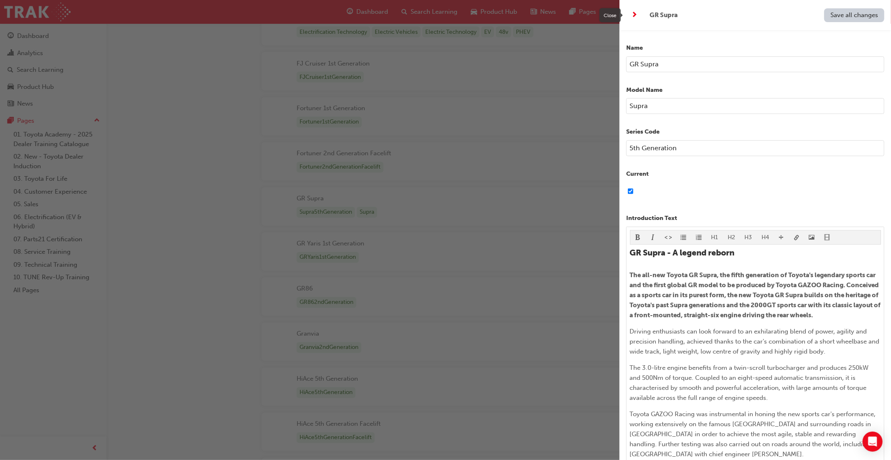
click at [635, 15] on span "next-icon" at bounding box center [635, 15] width 6 height 10
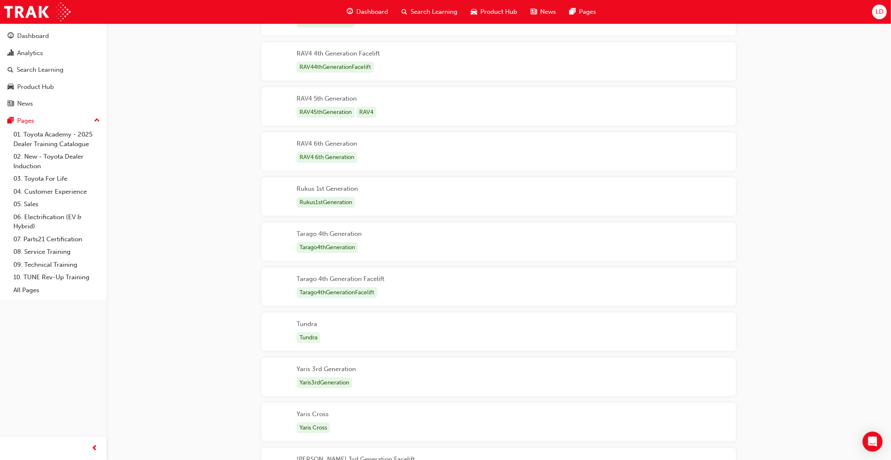
scroll to position [2730, 0]
click at [464, 321] on div "[PERSON_NAME]" at bounding box center [499, 332] width 475 height 38
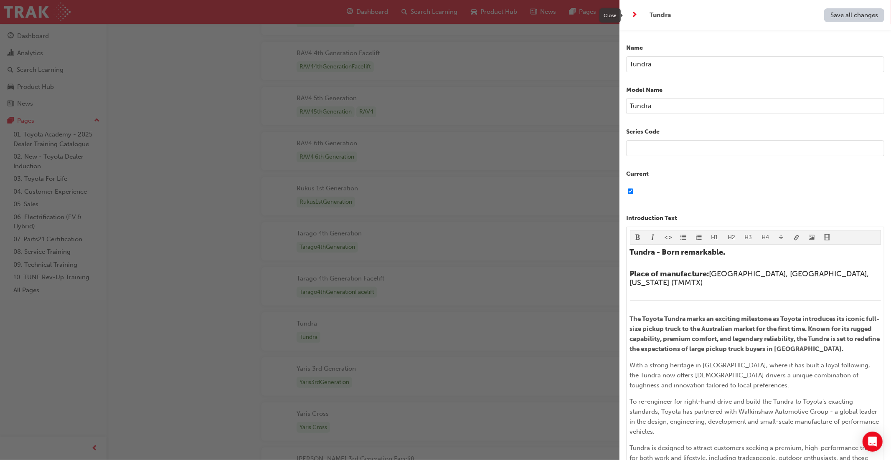
click at [636, 16] on span "next-icon" at bounding box center [635, 15] width 6 height 10
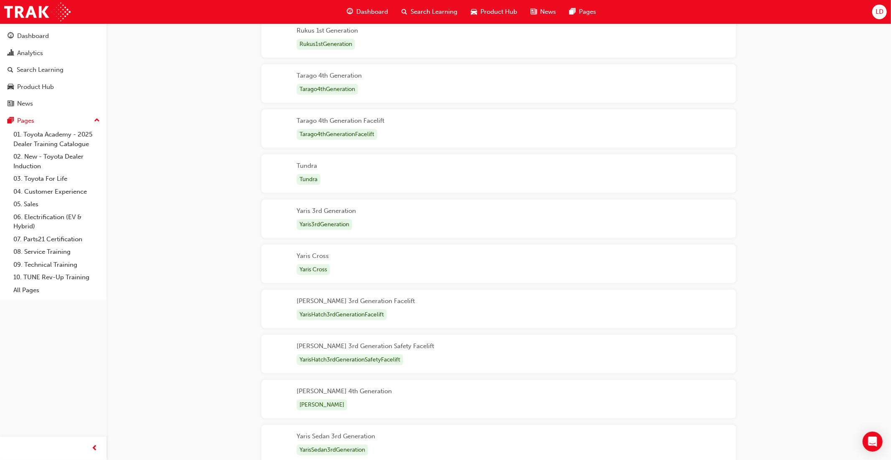
scroll to position [2890, 0]
click at [465, 268] on div "Yaris Cross Yaris Cross" at bounding box center [499, 262] width 475 height 38
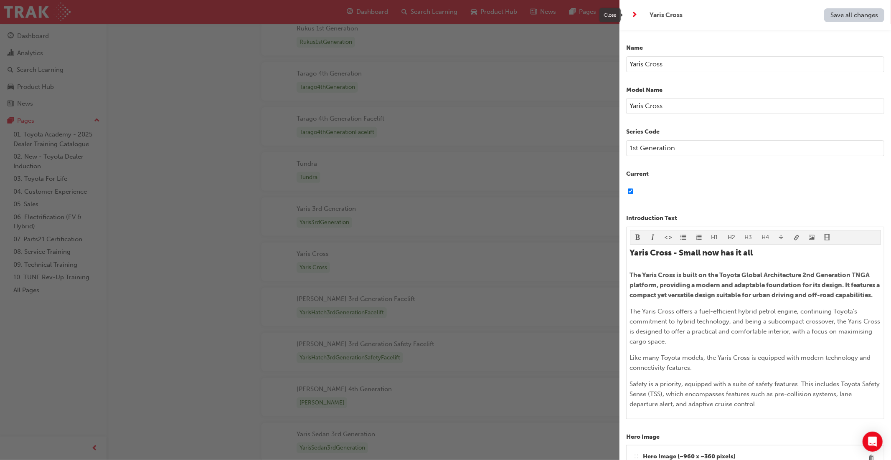
drag, startPoint x: 635, startPoint y: 16, endPoint x: 631, endPoint y: 26, distance: 10.5
click at [635, 16] on span "next-icon" at bounding box center [635, 15] width 6 height 10
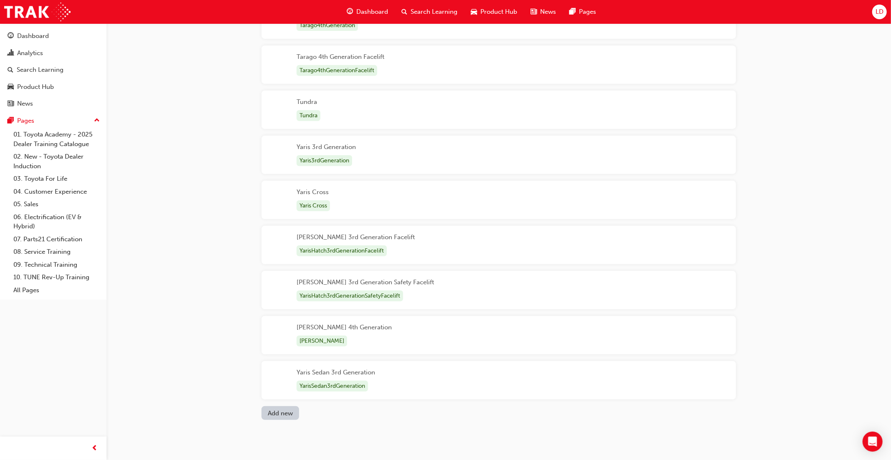
scroll to position [2959, 0]
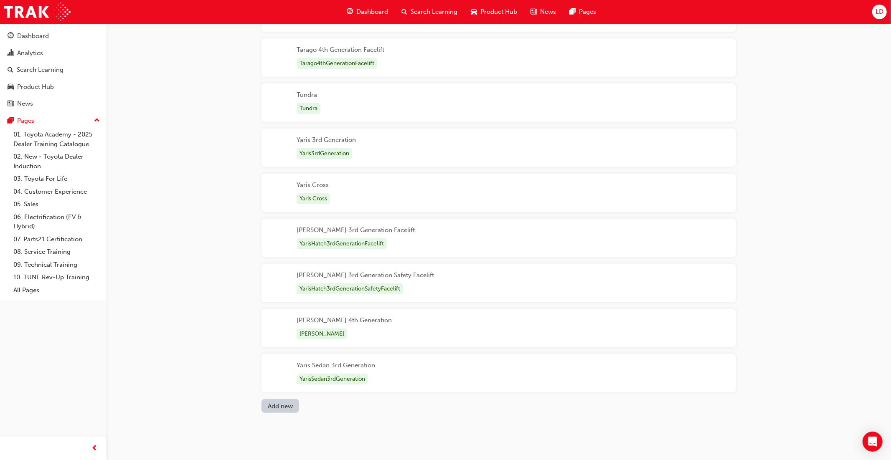
click at [375, 324] on div "[PERSON_NAME] 4th Generation [PERSON_NAME]" at bounding box center [499, 328] width 475 height 38
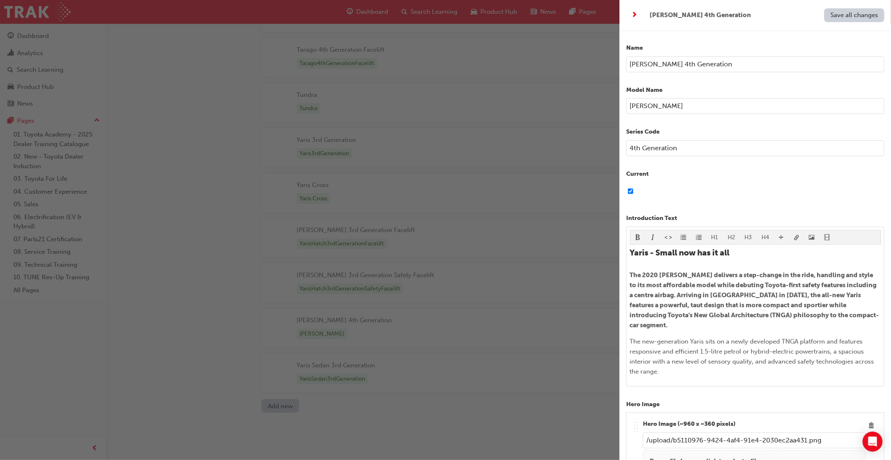
scroll to position [2958, 0]
click at [636, 17] on span "next-icon" at bounding box center [635, 15] width 6 height 10
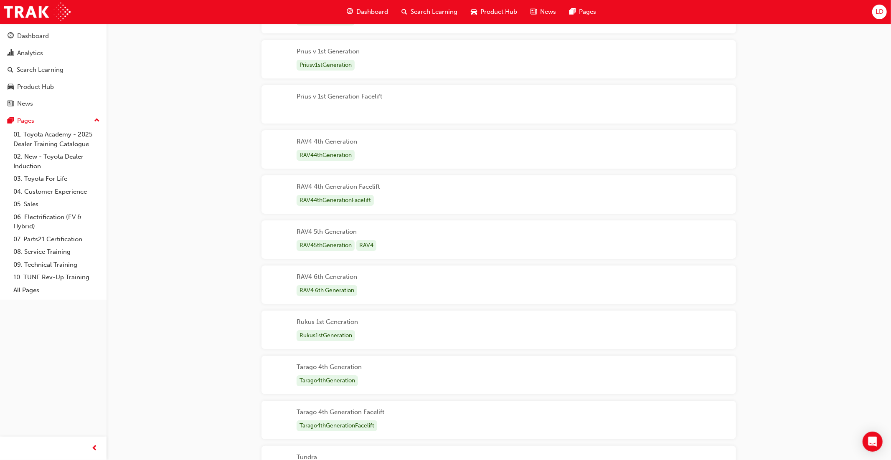
scroll to position [2596, 0]
click at [509, 280] on div "RAV4 6th Generation RAV4 6th Generation" at bounding box center [499, 284] width 475 height 38
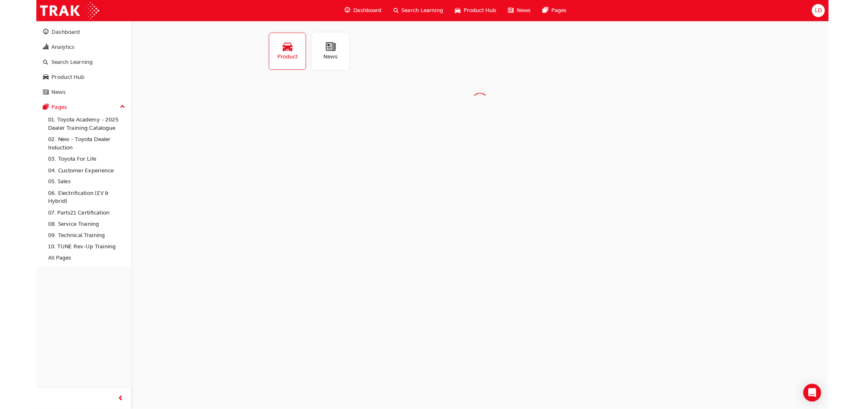
scroll to position [0, 0]
